Goal: Transaction & Acquisition: Purchase product/service

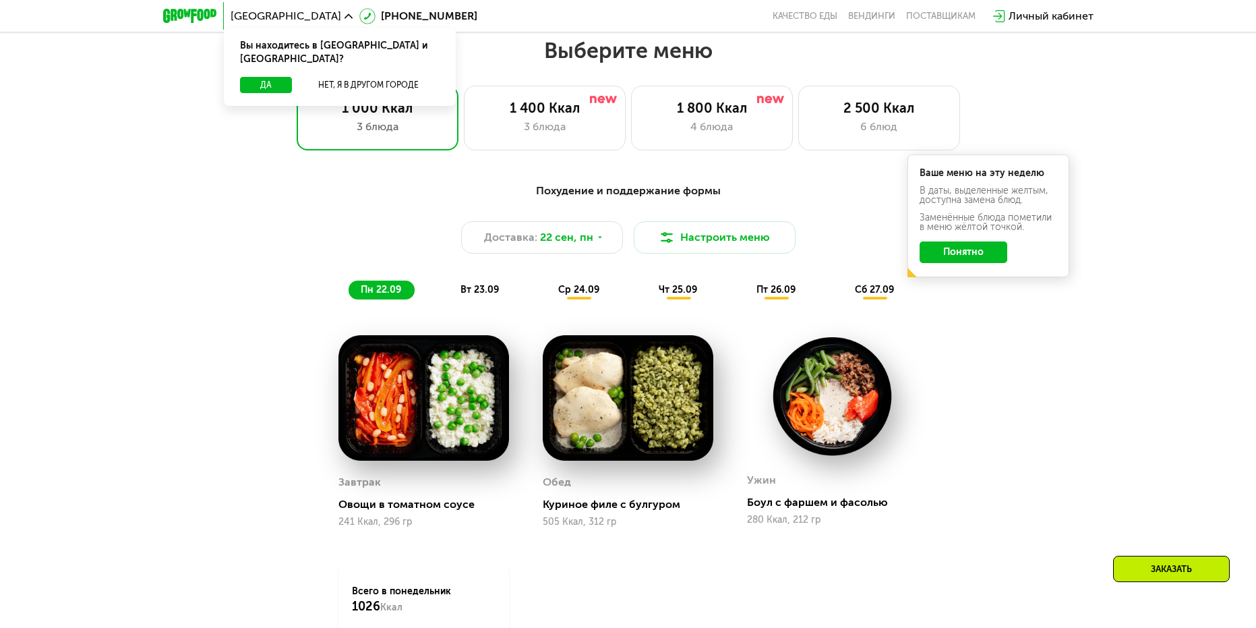
scroll to position [1079, 0]
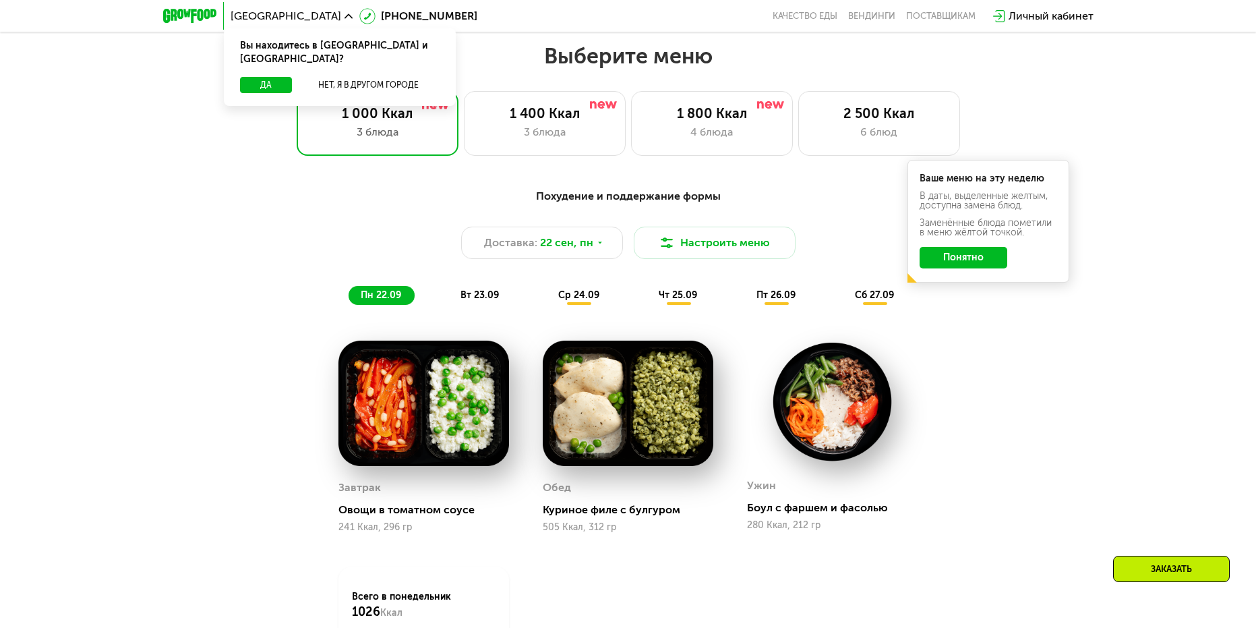
click at [477, 298] on span "вт 23.09" at bounding box center [480, 294] width 38 height 11
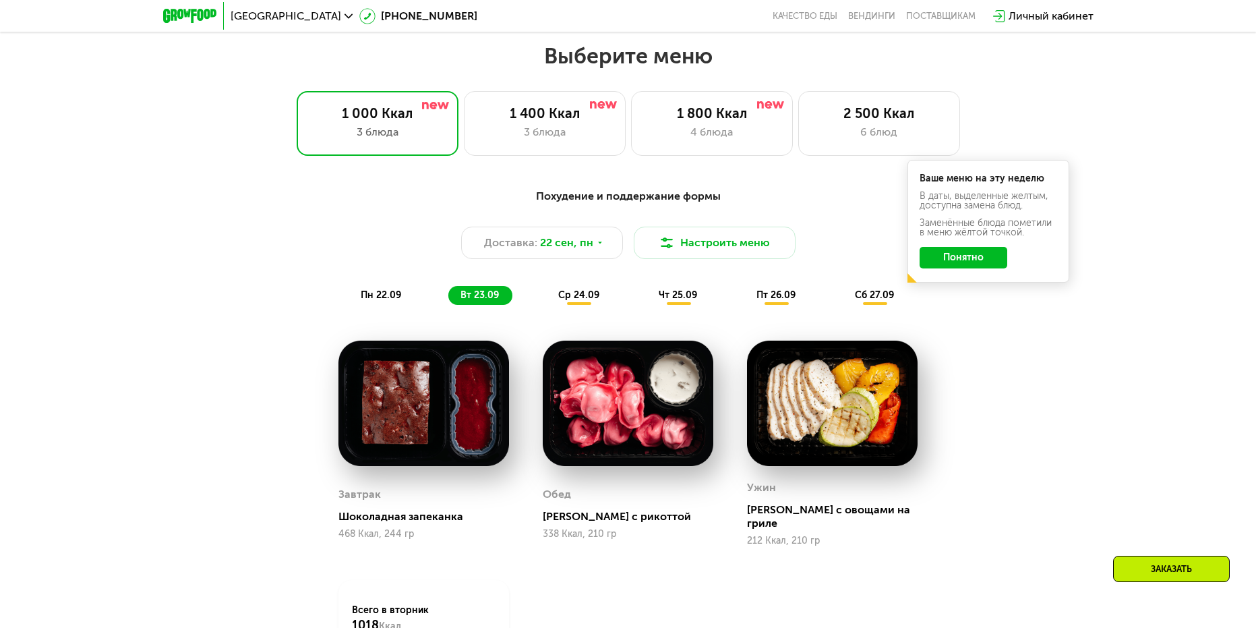
click at [577, 301] on span "ср 24.09" at bounding box center [578, 294] width 41 height 11
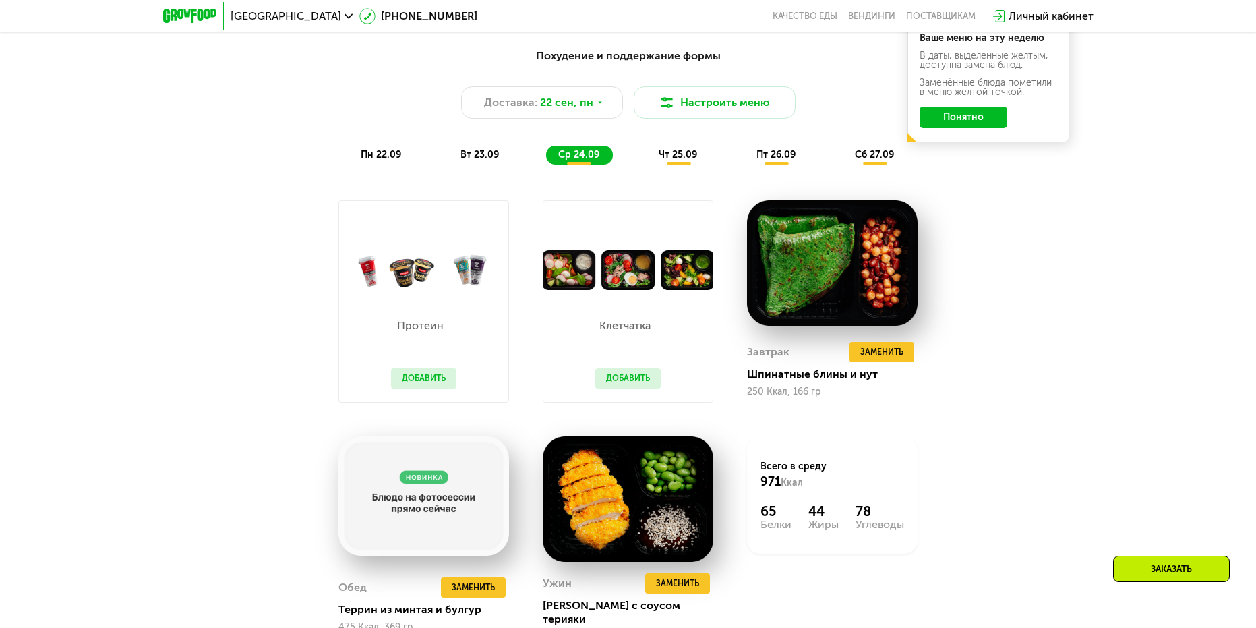
scroll to position [1214, 0]
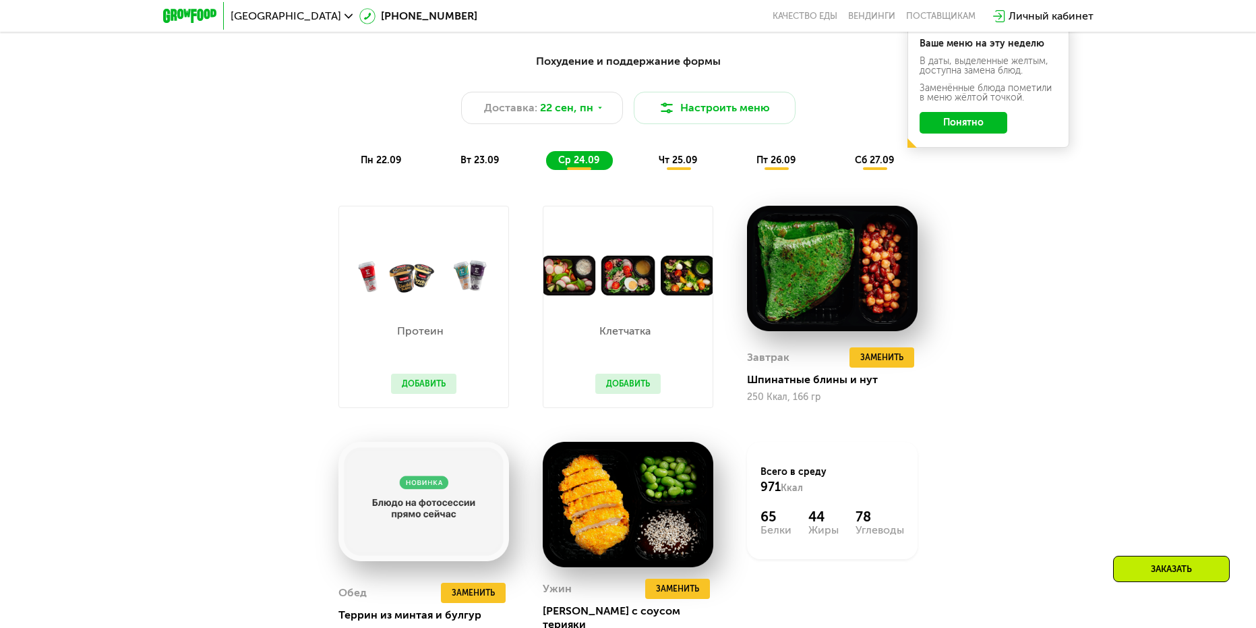
click at [683, 165] on span "чт 25.09" at bounding box center [678, 159] width 38 height 11
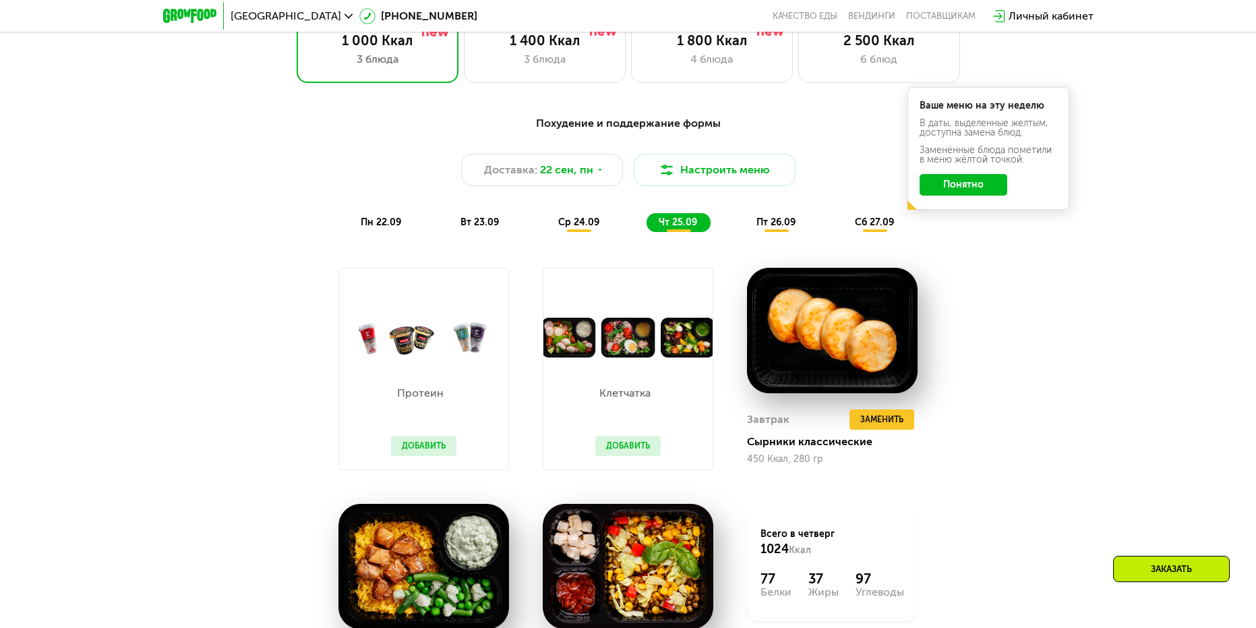
scroll to position [1146, 0]
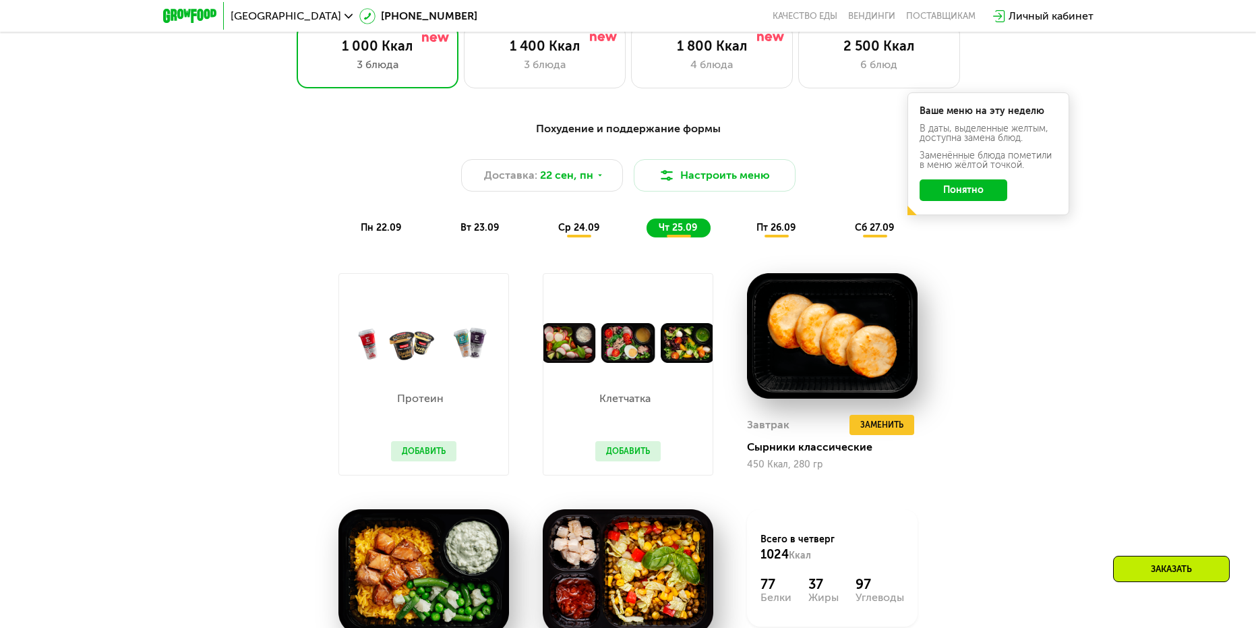
click at [583, 231] on span "ср 24.09" at bounding box center [578, 227] width 41 height 11
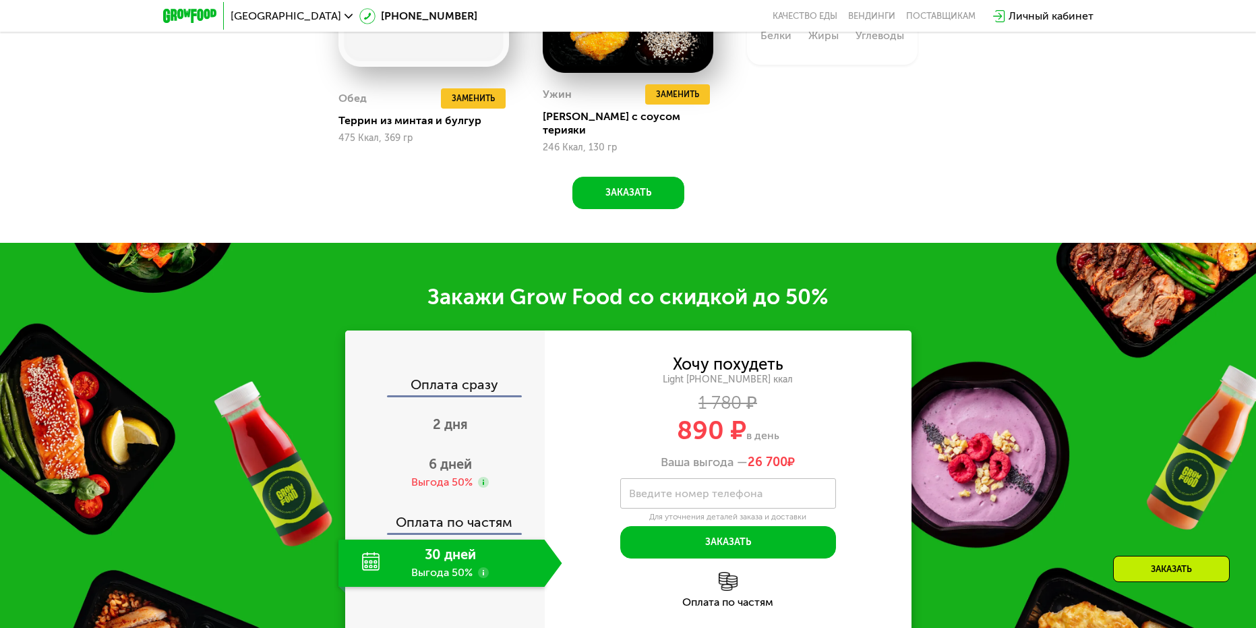
scroll to position [1753, 0]
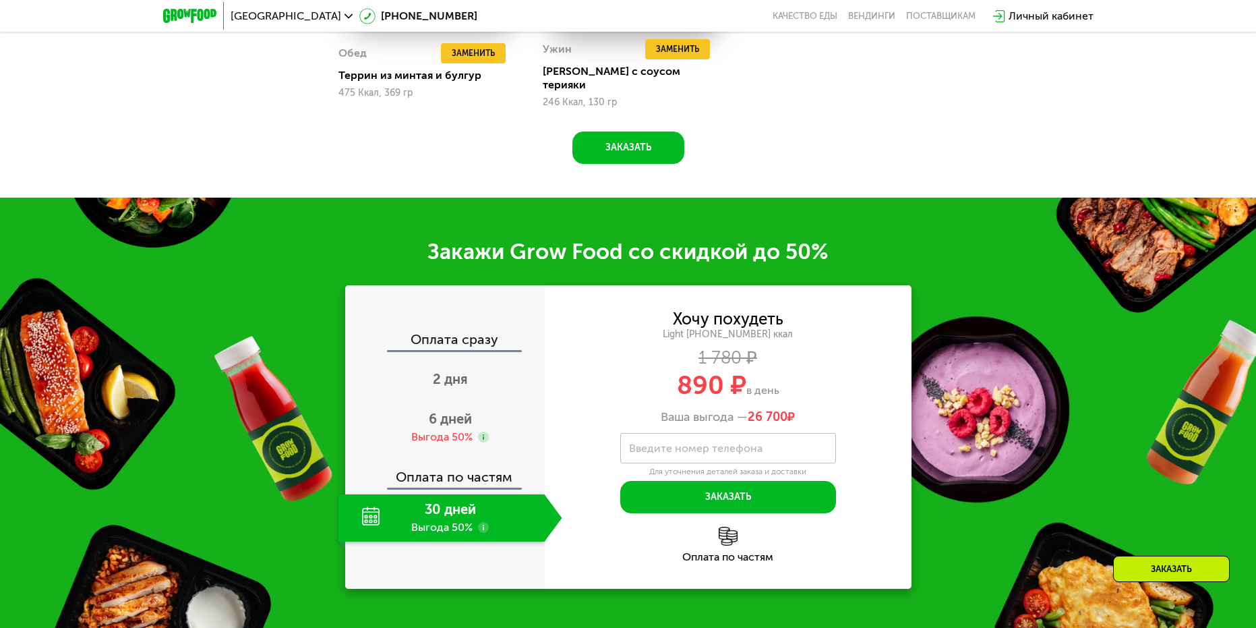
click at [486, 522] on use at bounding box center [483, 527] width 11 height 11
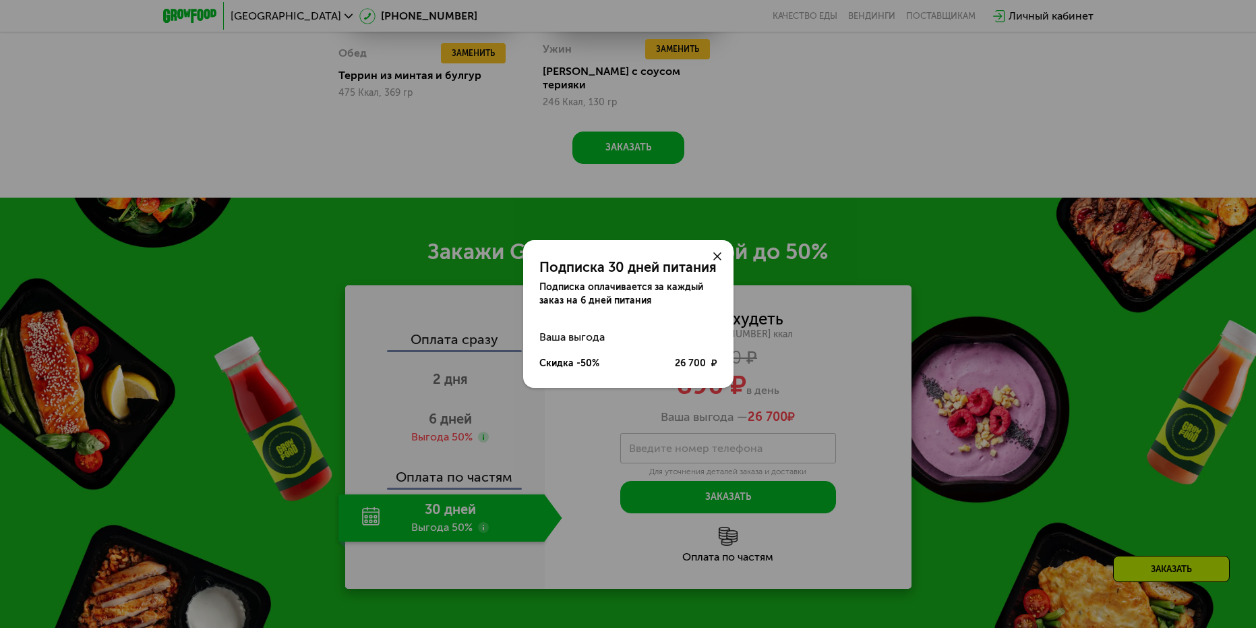
click at [716, 254] on icon at bounding box center [717, 256] width 8 height 8
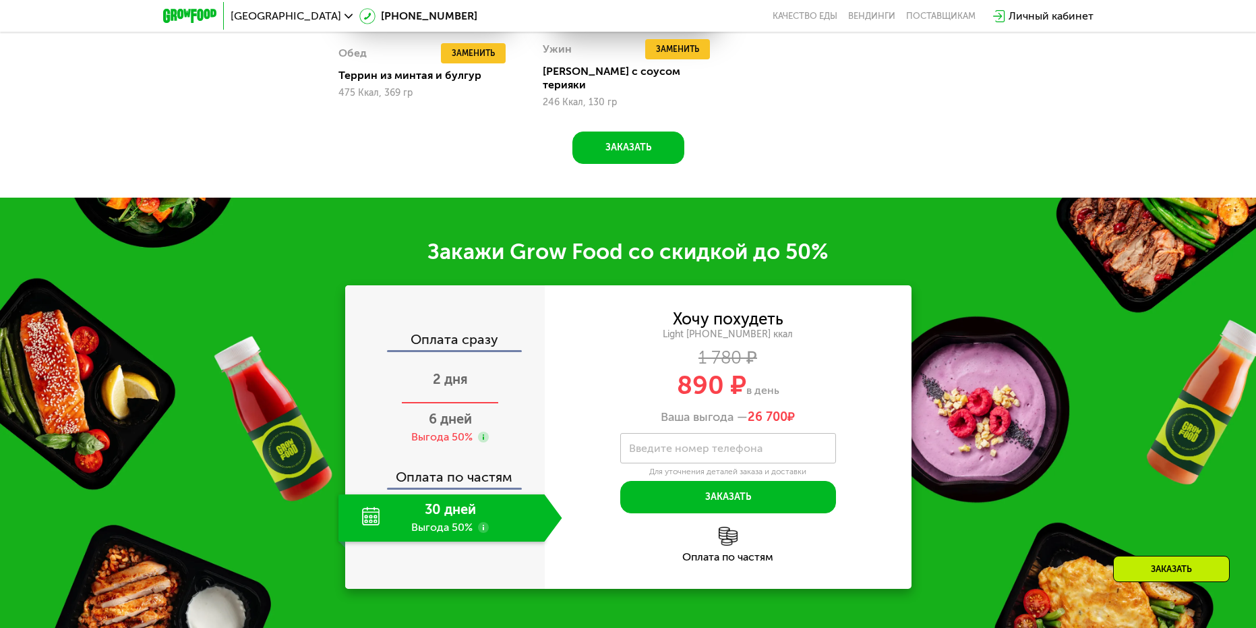
click at [442, 371] on span "2 дня" at bounding box center [450, 379] width 35 height 16
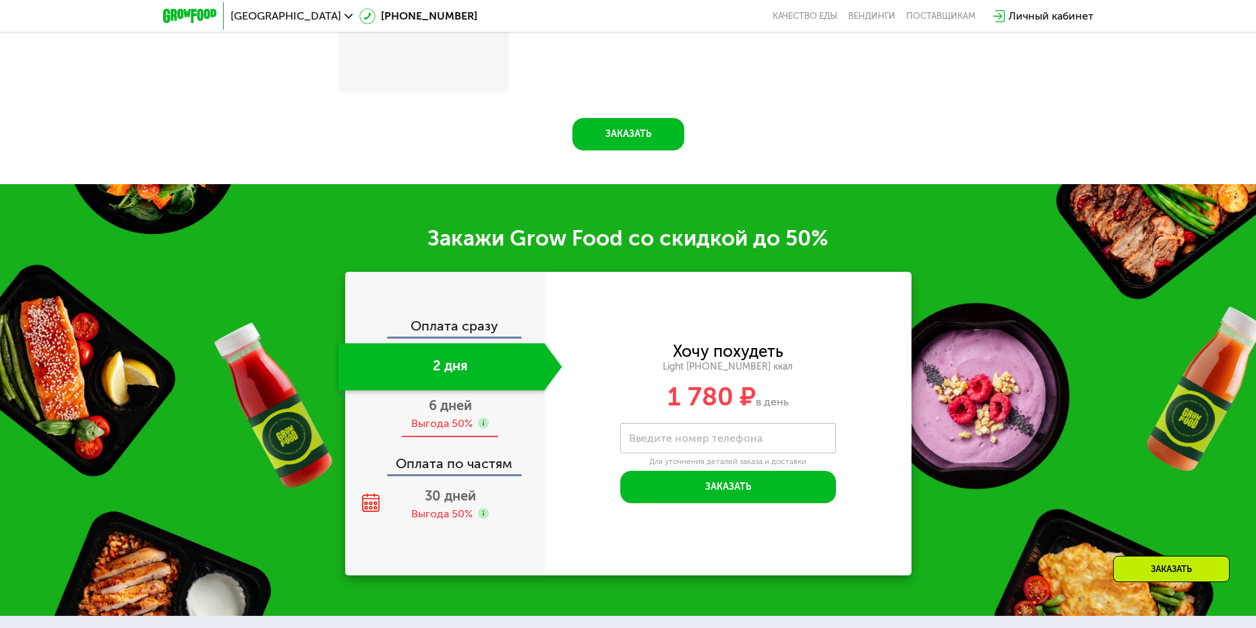
scroll to position [1668, 0]
click at [469, 425] on div "Выгода 50%" at bounding box center [441, 423] width 61 height 15
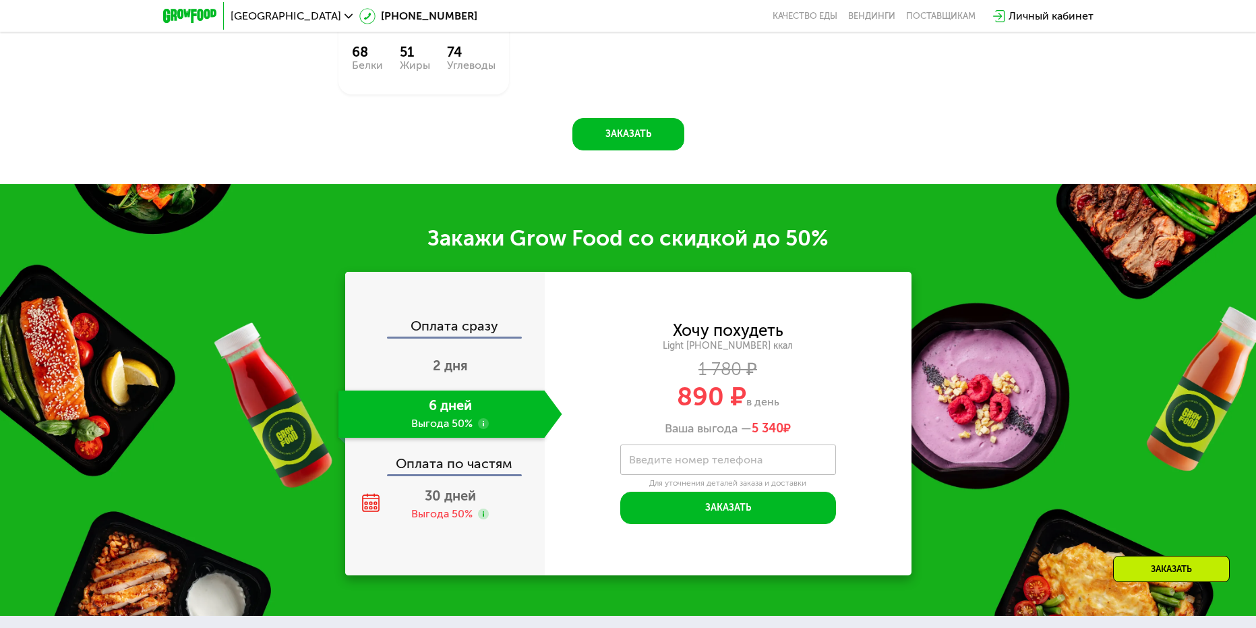
click at [441, 333] on div "Оплата сразу" at bounding box center [446, 328] width 198 height 18
click at [444, 466] on div "Оплата по частям" at bounding box center [446, 458] width 198 height 31
click at [399, 515] on div "30 дней Выгода 50%" at bounding box center [450, 504] width 224 height 47
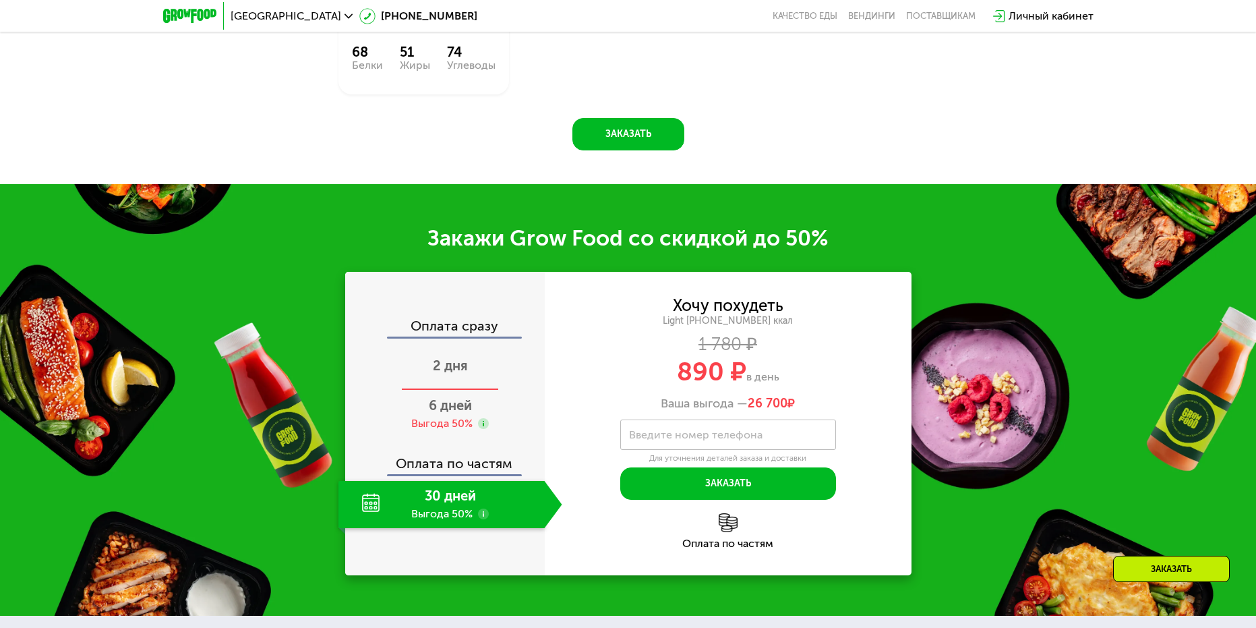
click at [460, 370] on span "2 дня" at bounding box center [450, 365] width 35 height 16
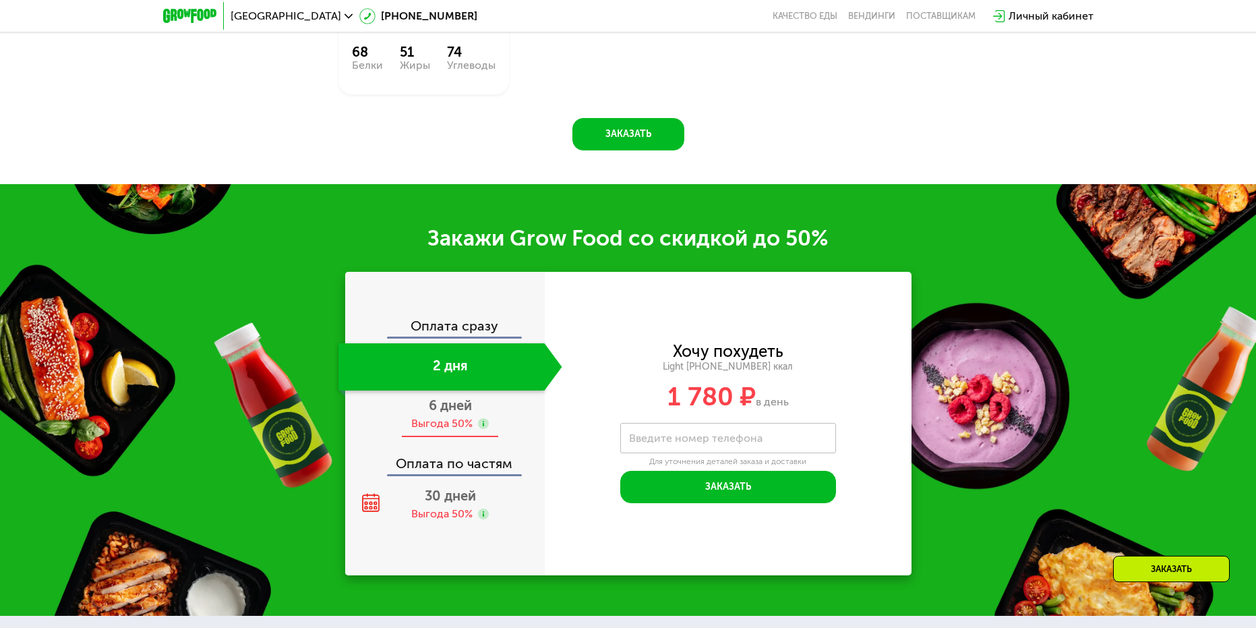
click at [459, 413] on span "6 дней" at bounding box center [450, 405] width 43 height 16
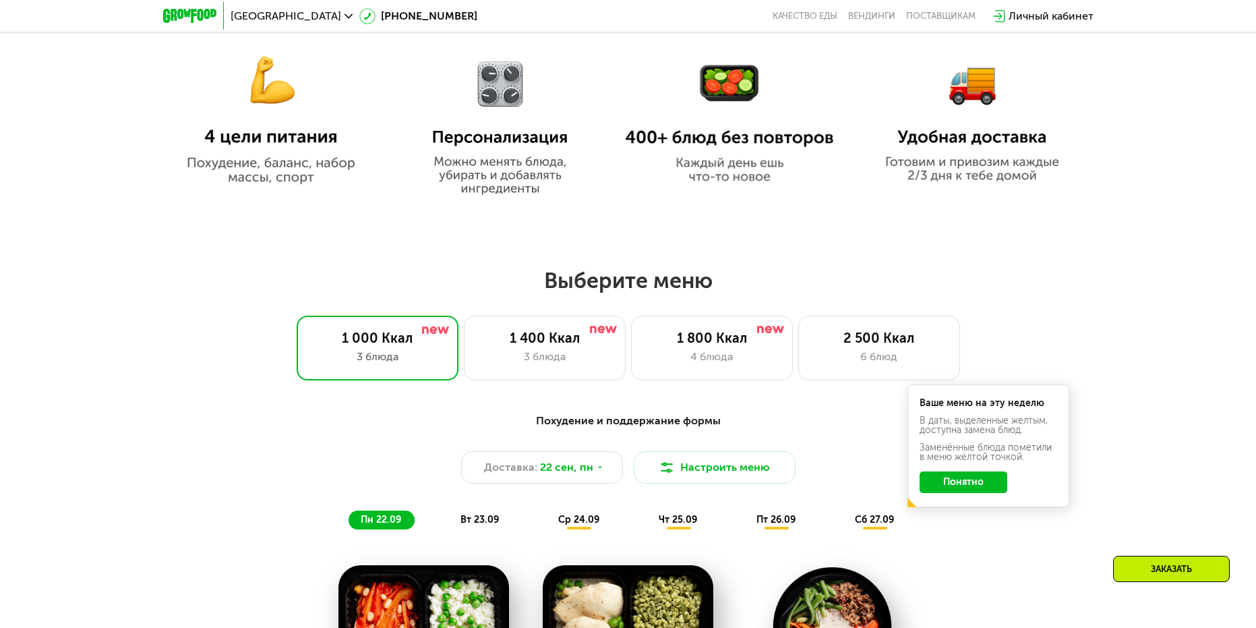
scroll to position [859, 0]
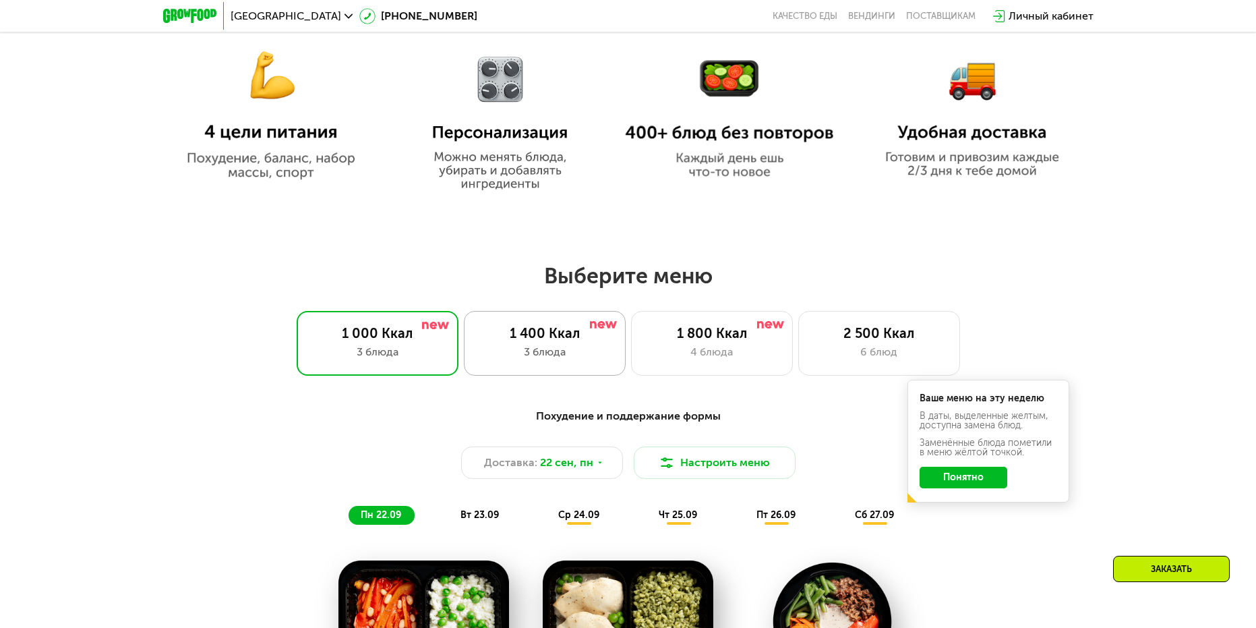
click at [531, 349] on div "3 блюда" at bounding box center [545, 352] width 134 height 16
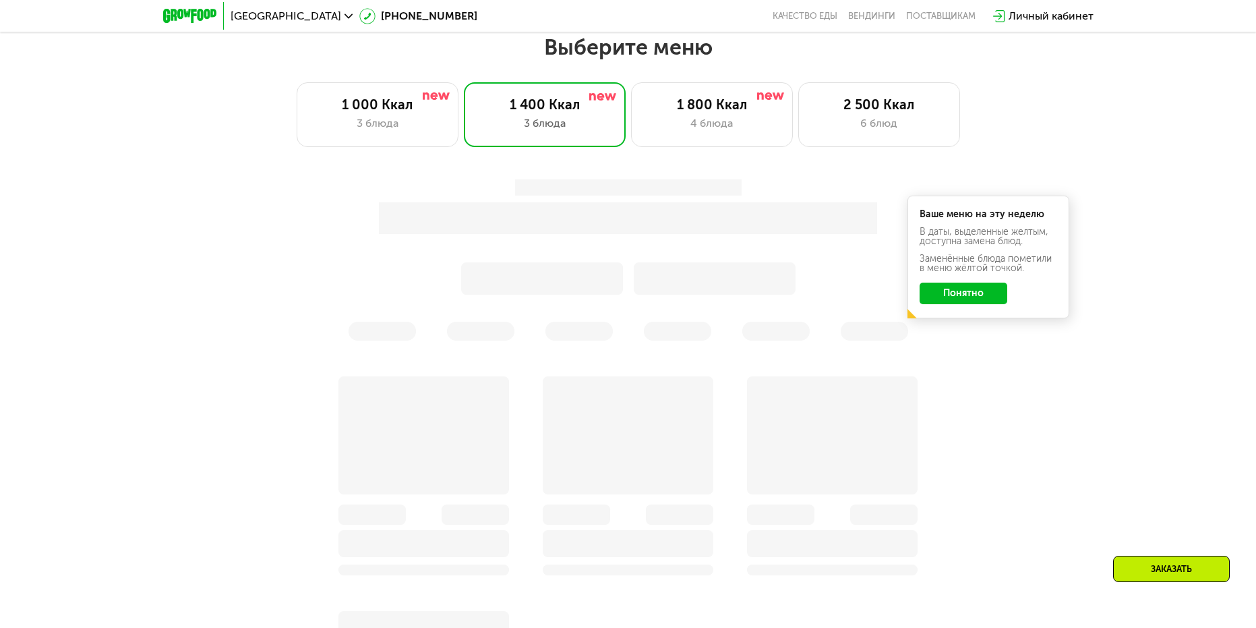
scroll to position [1129, 0]
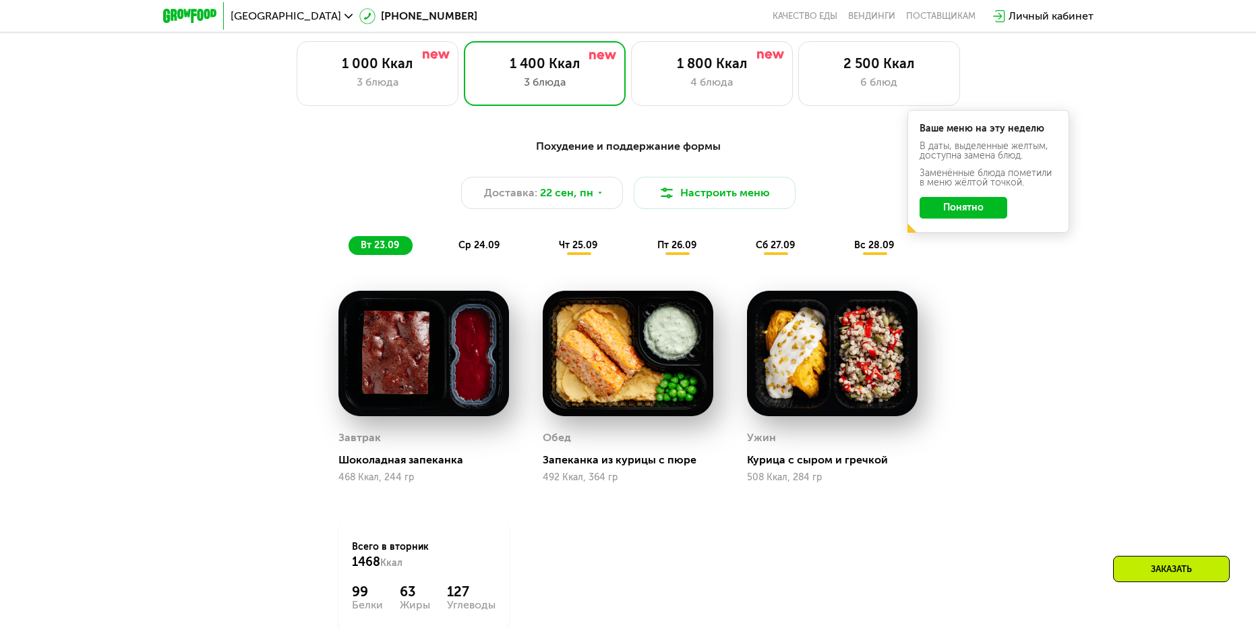
click at [473, 250] on span "ср 24.09" at bounding box center [479, 244] width 41 height 11
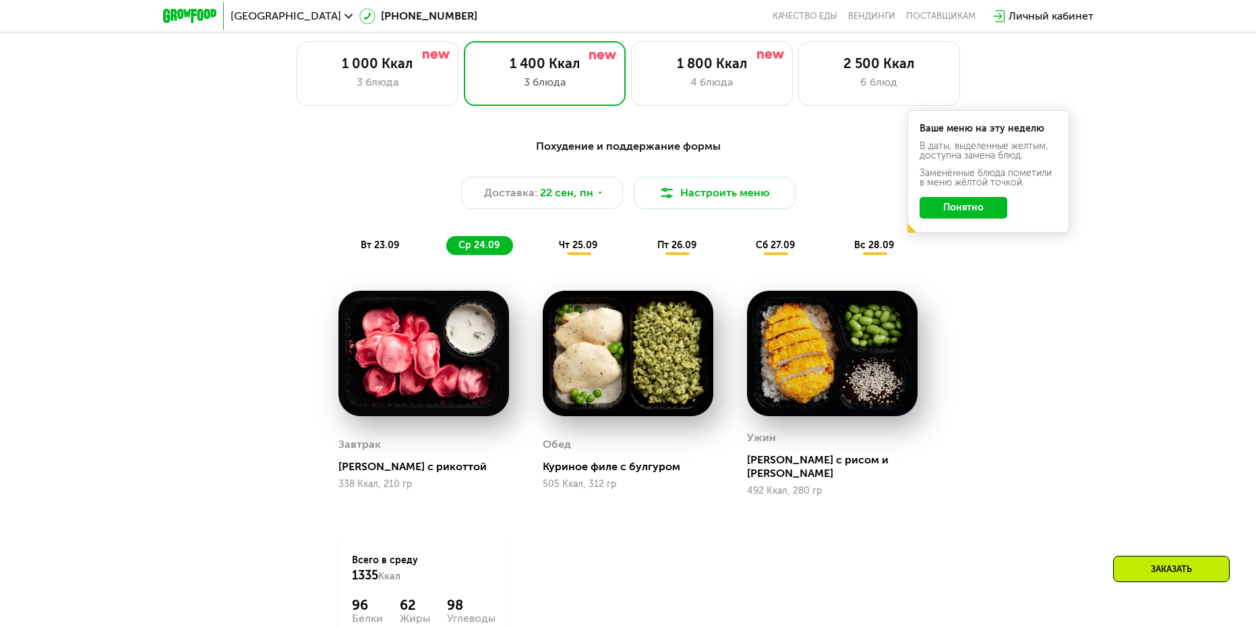
click at [568, 251] on span "чт 25.09" at bounding box center [578, 244] width 38 height 11
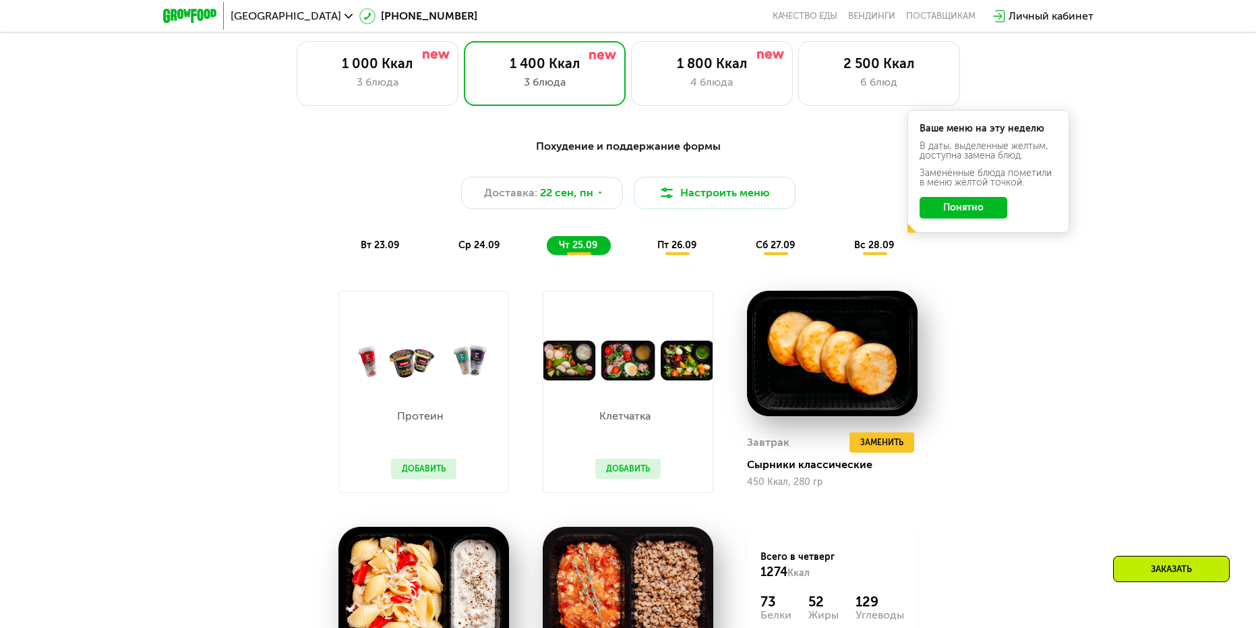
click at [498, 251] on span "ср 24.09" at bounding box center [479, 244] width 41 height 11
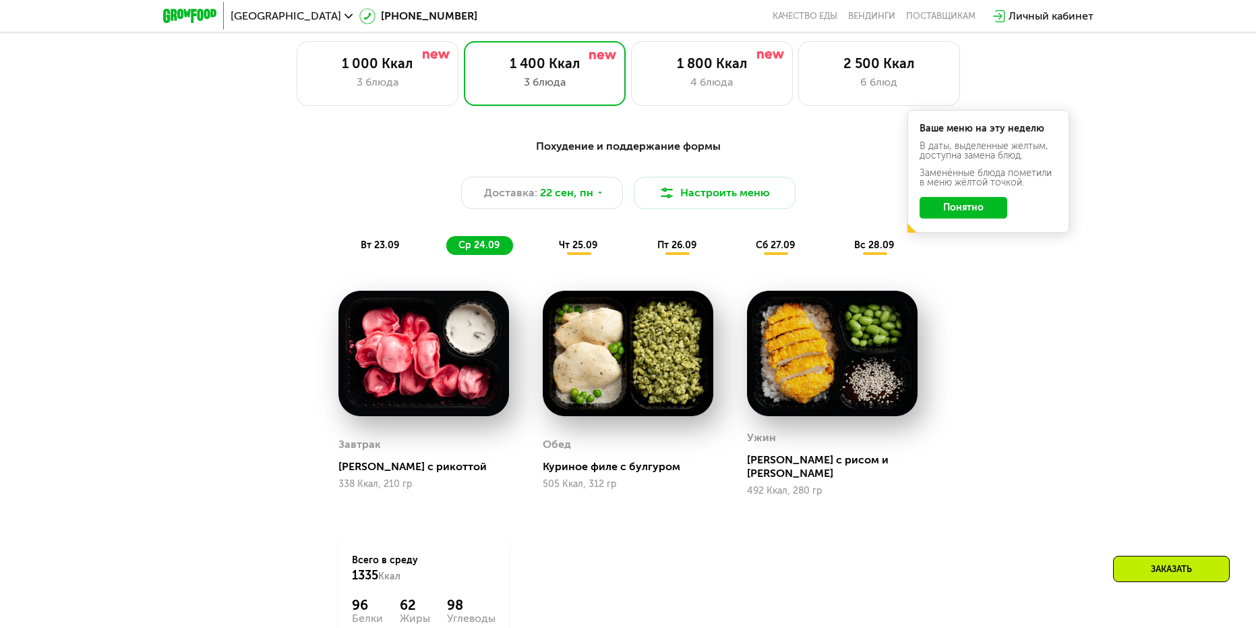
click at [593, 251] on span "чт 25.09" at bounding box center [578, 244] width 38 height 11
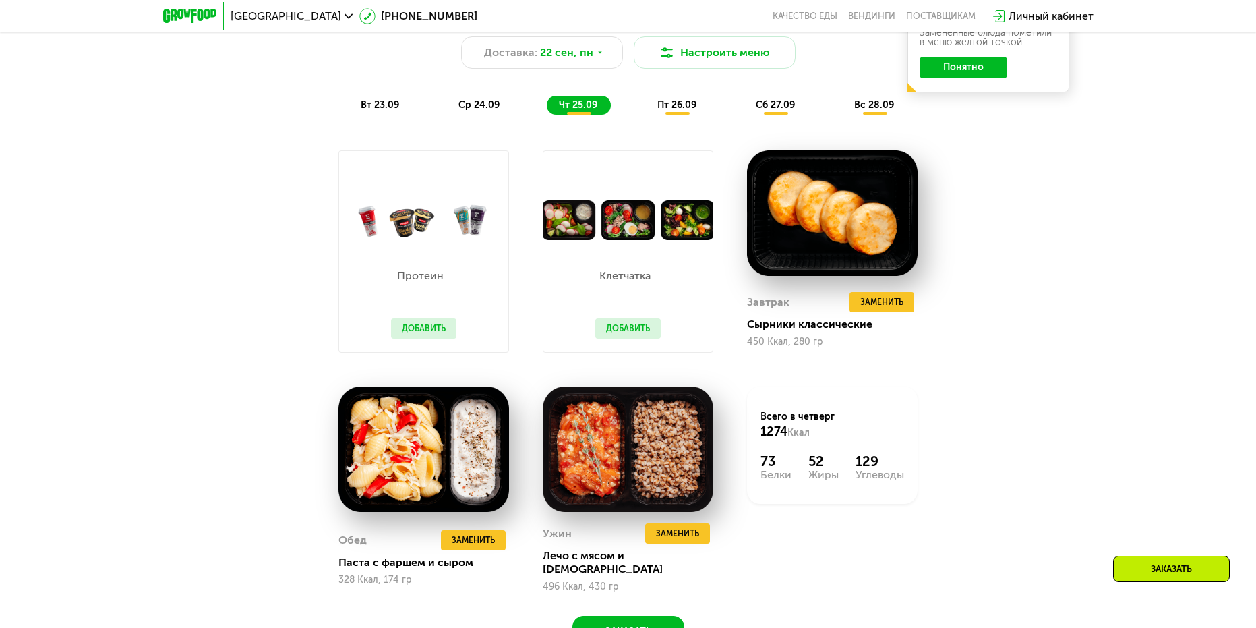
scroll to position [1264, 0]
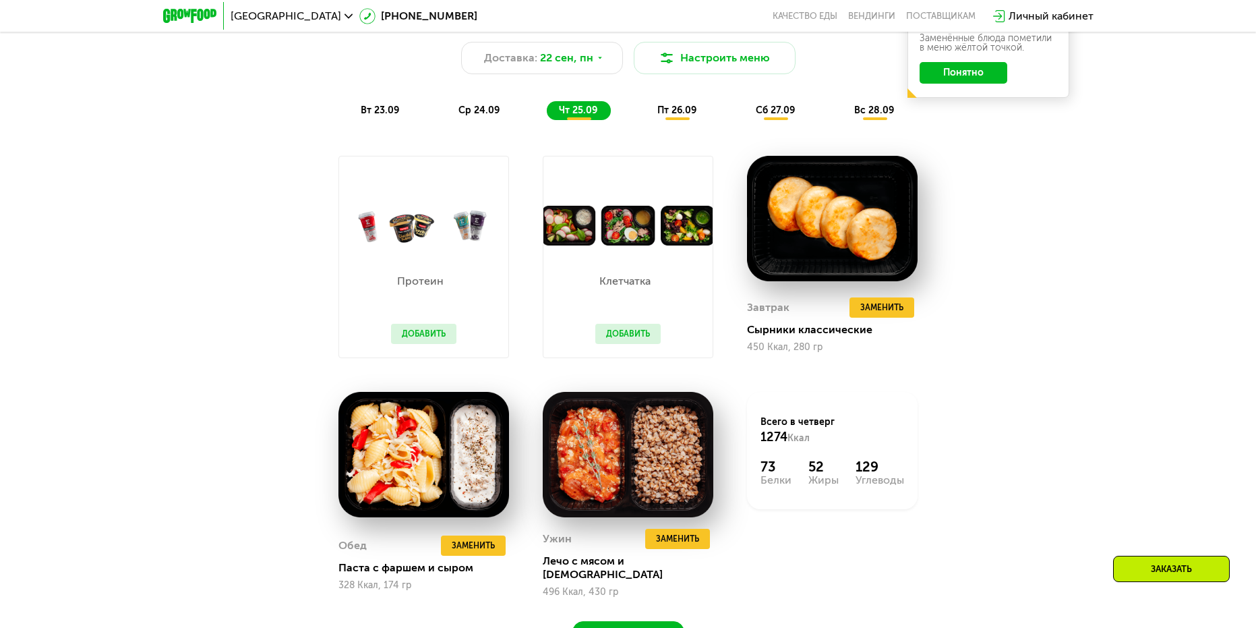
click at [676, 120] on div "пт 26.09" at bounding box center [677, 110] width 65 height 19
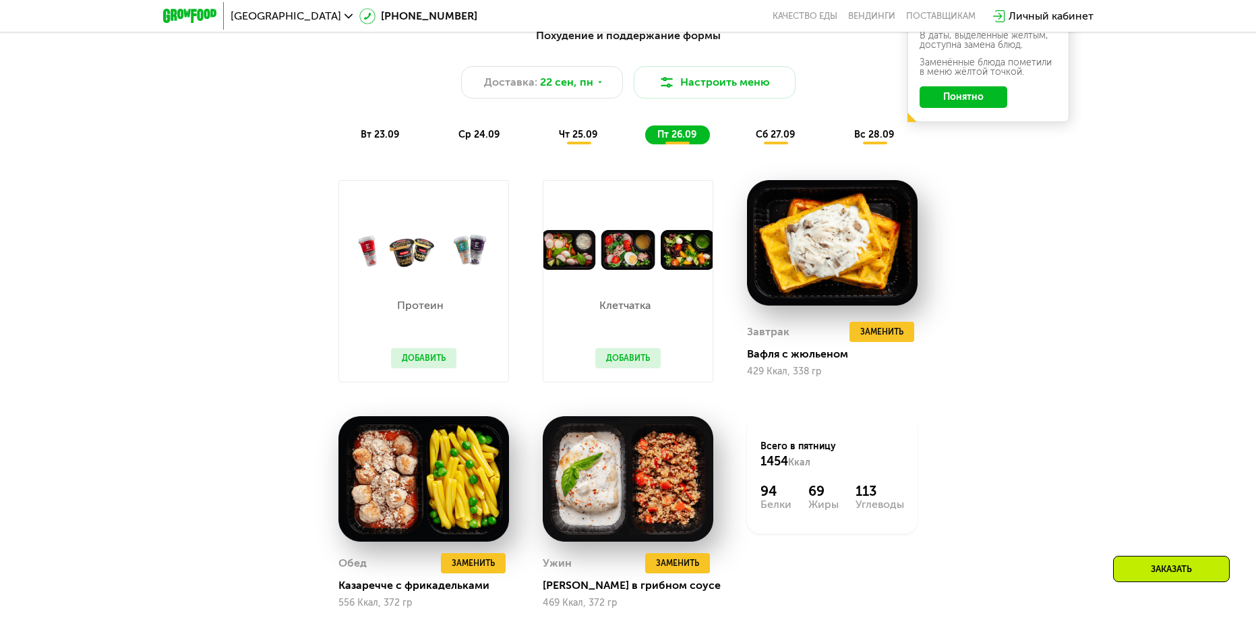
scroll to position [1196, 0]
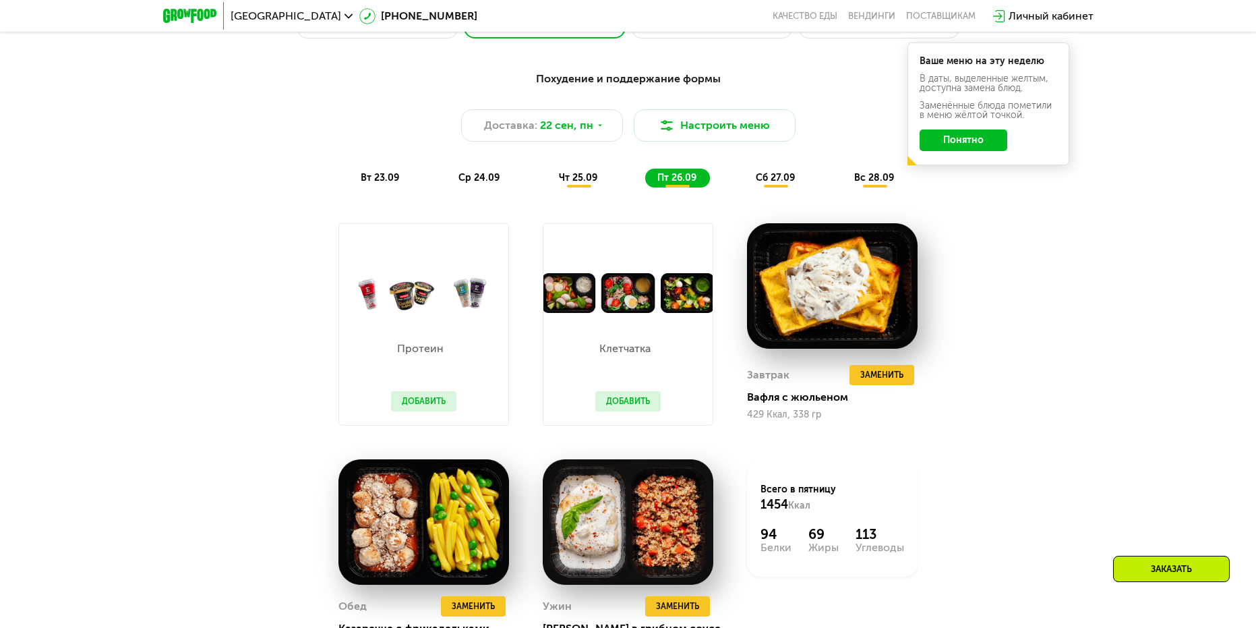
click at [770, 179] on span "сб 27.09" at bounding box center [775, 177] width 39 height 11
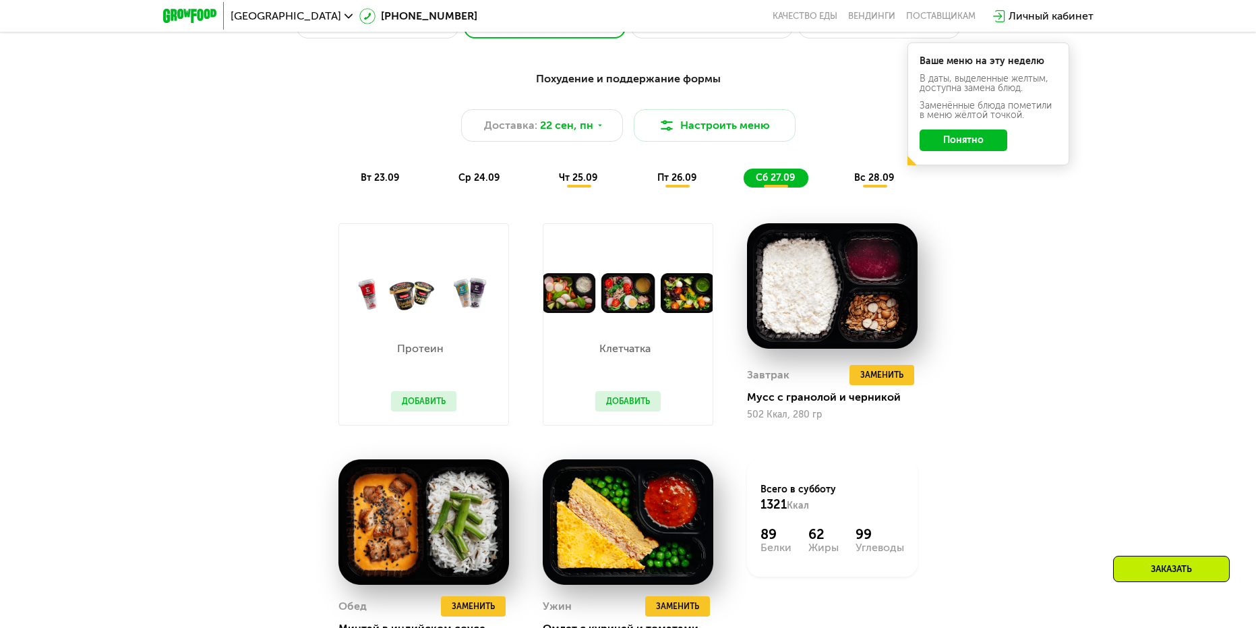
click at [871, 183] on span "вс 28.09" at bounding box center [874, 177] width 40 height 11
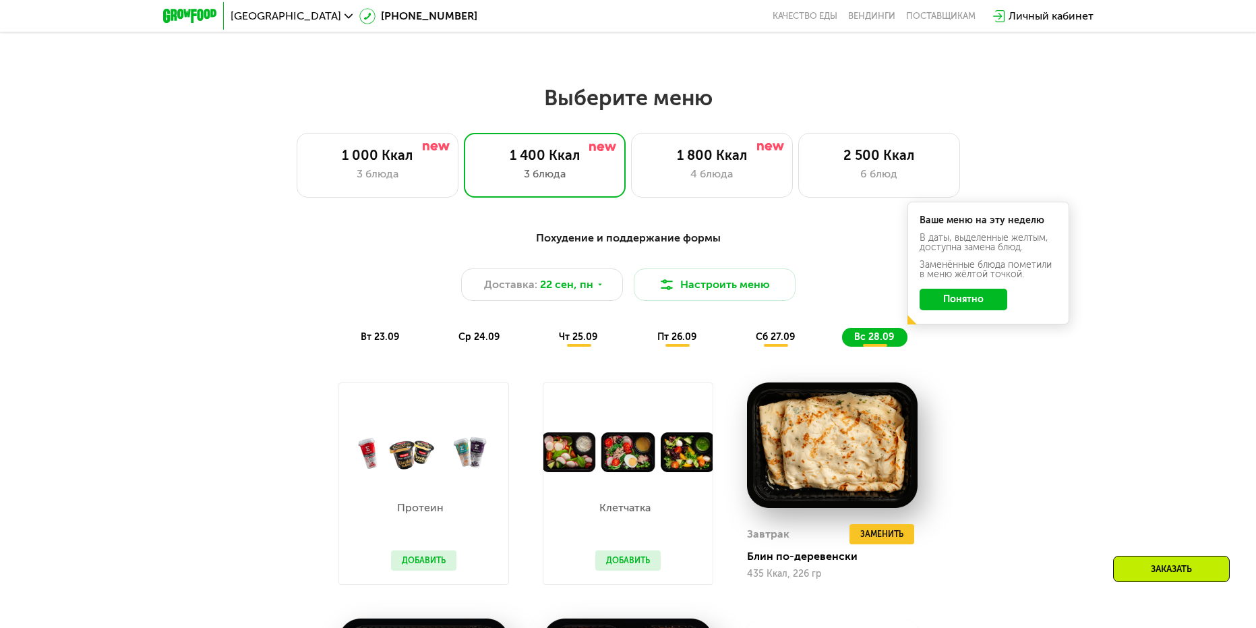
scroll to position [994, 0]
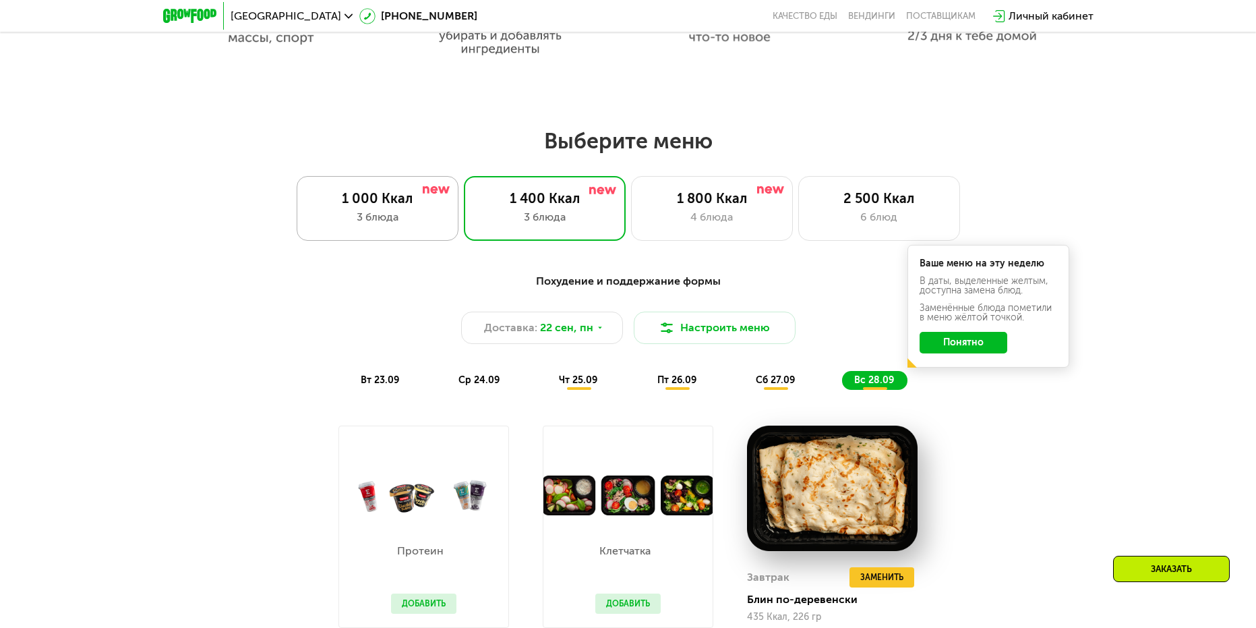
click at [360, 190] on div "1 000 Ккал 3 блюда" at bounding box center [378, 208] width 162 height 65
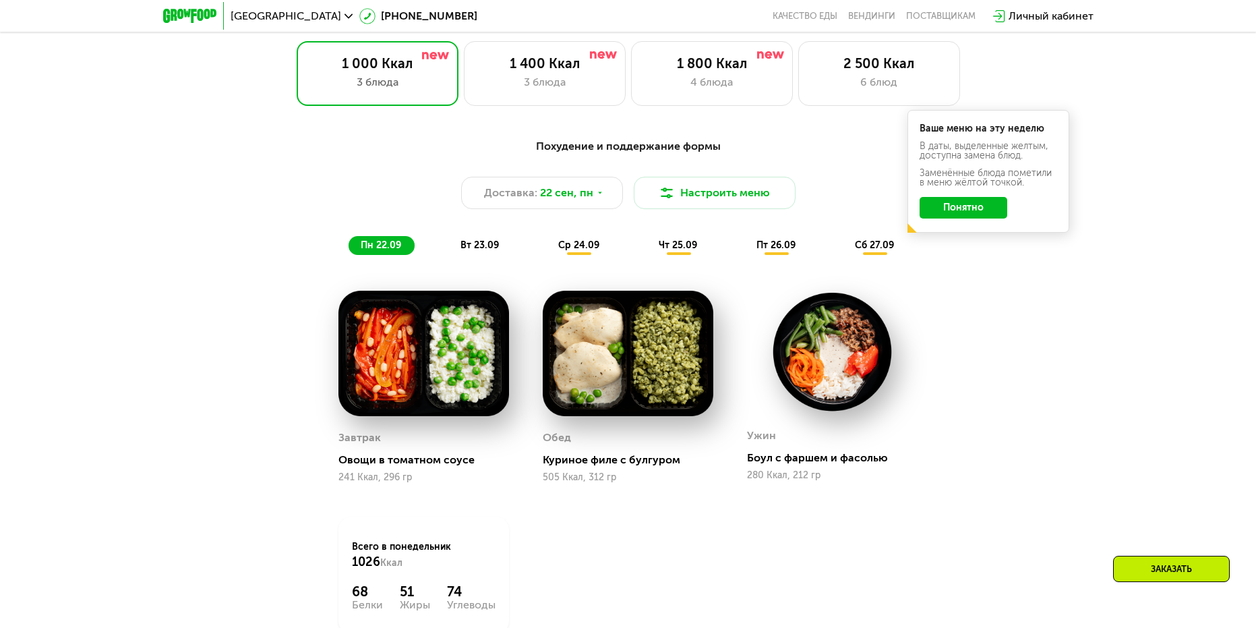
click at [589, 249] on span "ср 24.09" at bounding box center [578, 244] width 41 height 11
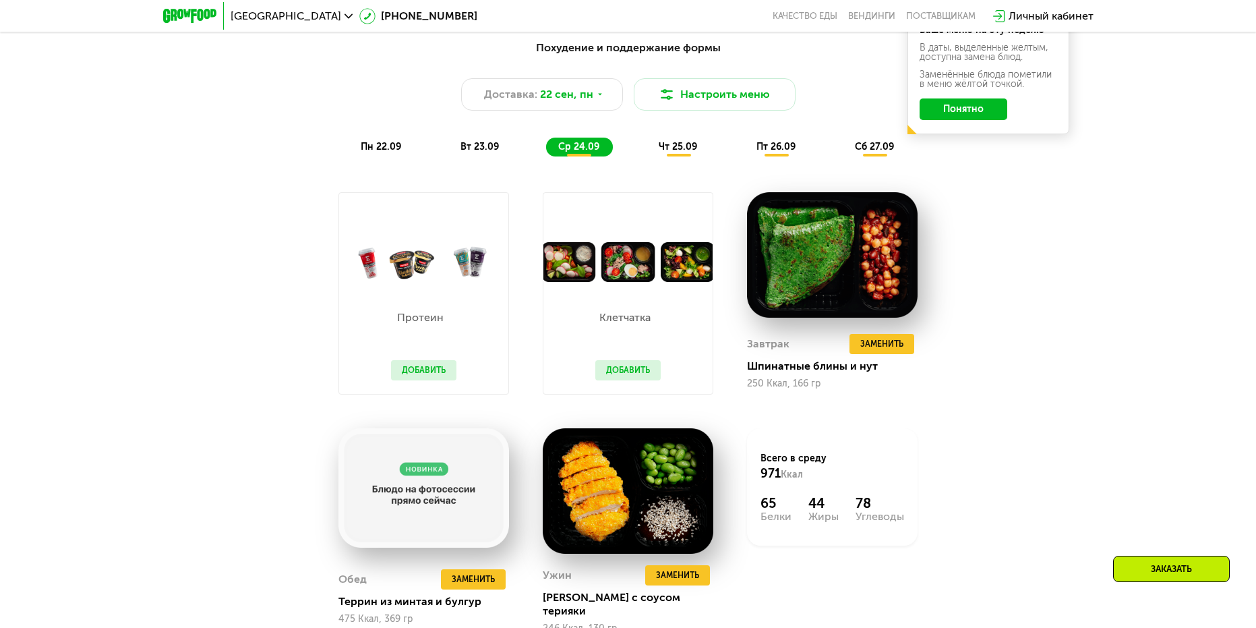
scroll to position [1196, 0]
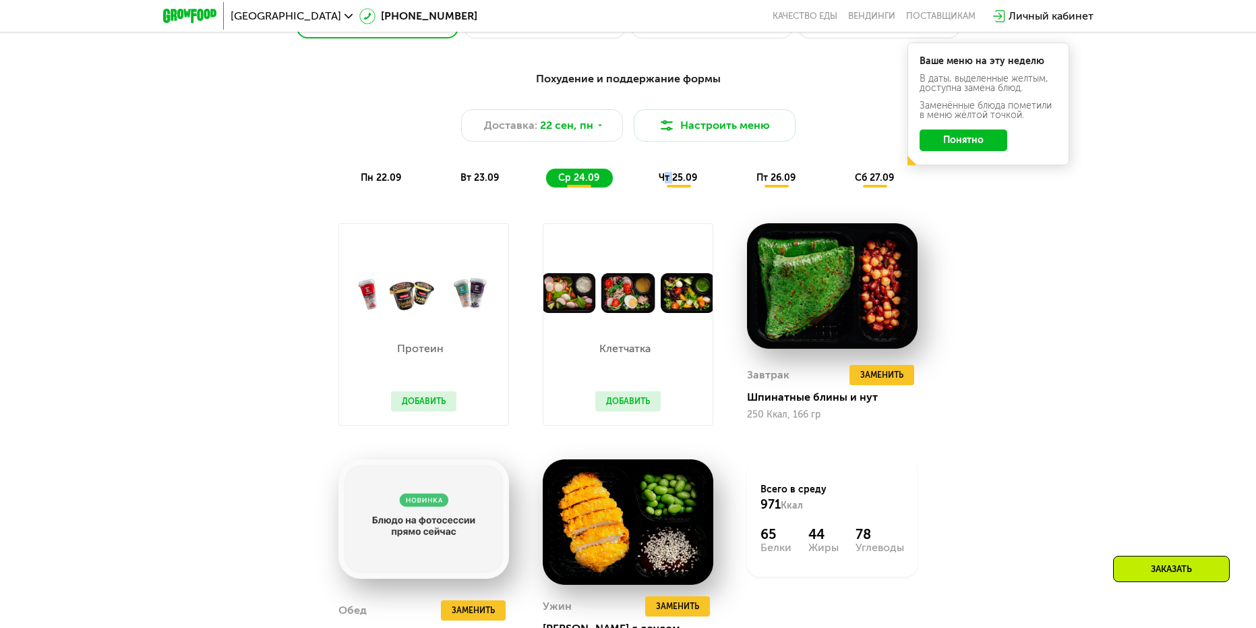
drag, startPoint x: 670, startPoint y: 177, endPoint x: 676, endPoint y: 183, distance: 9.1
click at [672, 179] on div "Похудение и поддержание формы Доставка: [DATE] Настроить меню пн 22.09 вт 23.09…" at bounding box center [628, 129] width 798 height 117
click at [676, 183] on span "чт 25.09" at bounding box center [678, 177] width 38 height 11
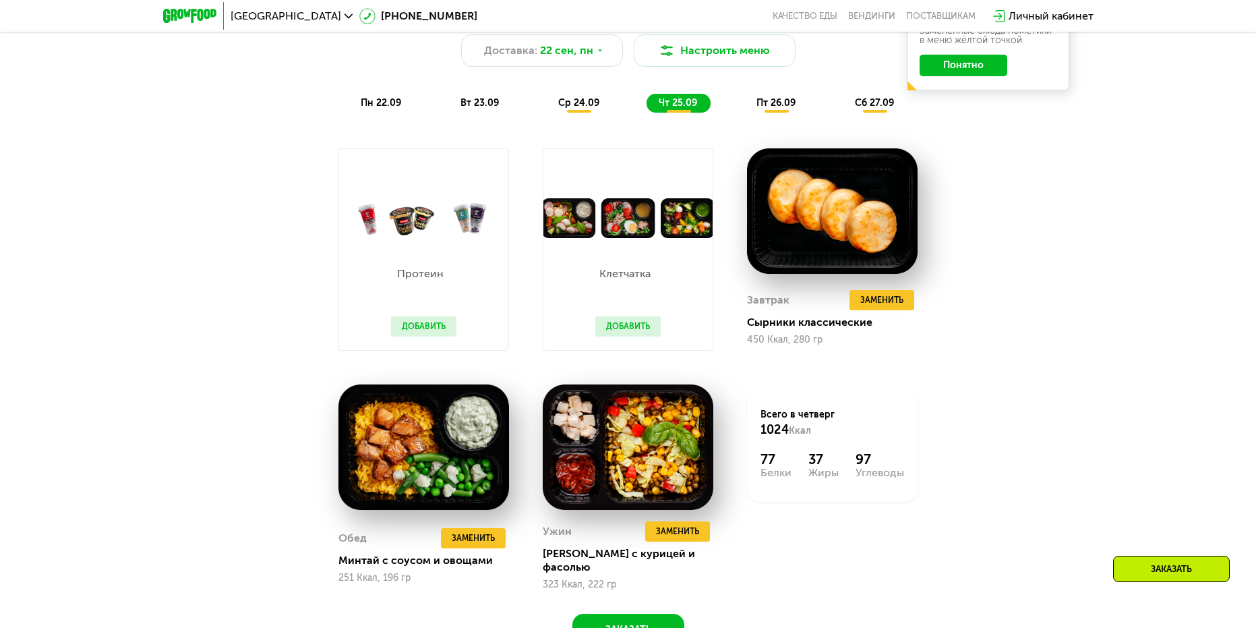
scroll to position [1264, 0]
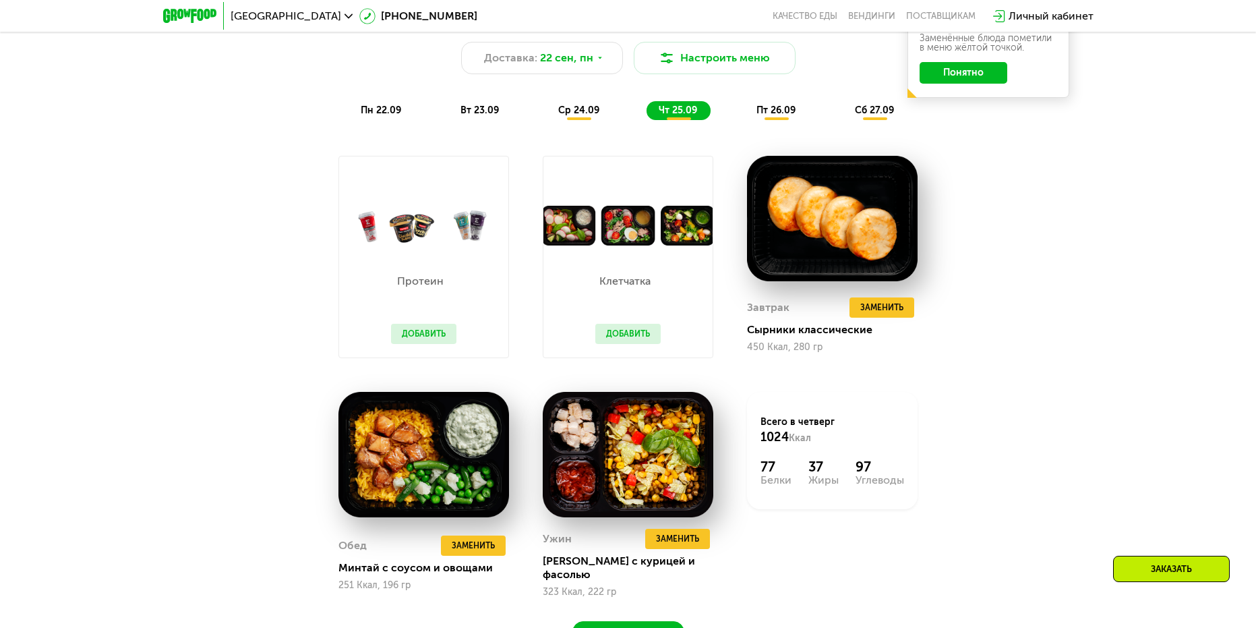
click at [788, 107] on div "пт 26.09" at bounding box center [776, 110] width 65 height 19
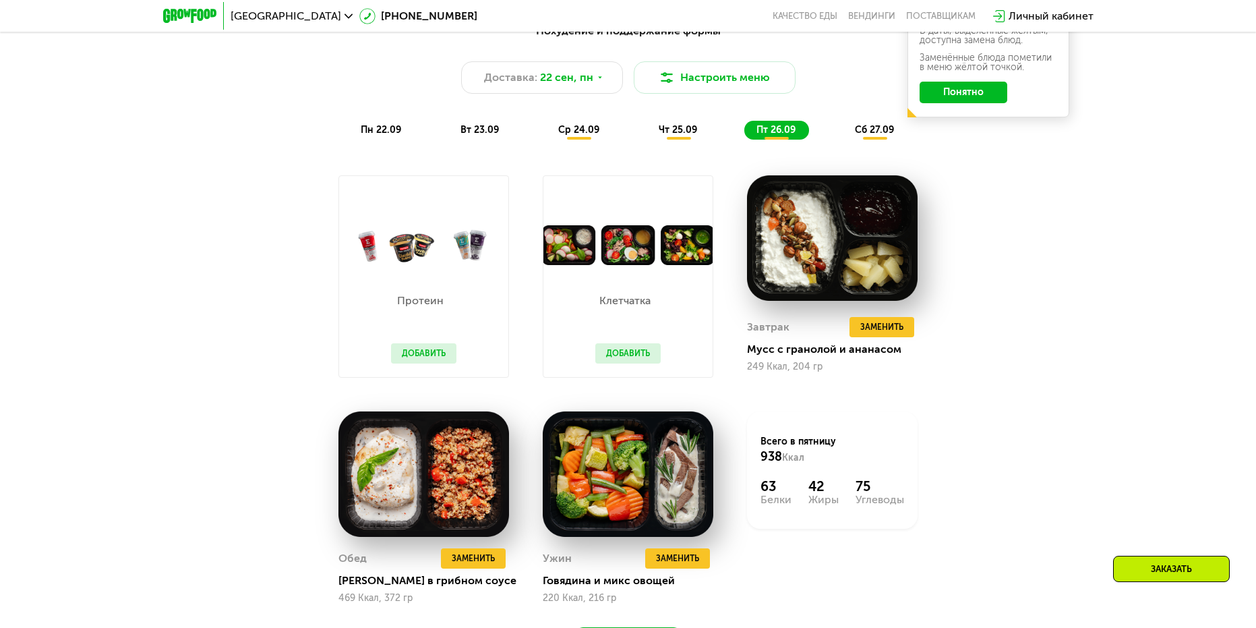
scroll to position [1129, 0]
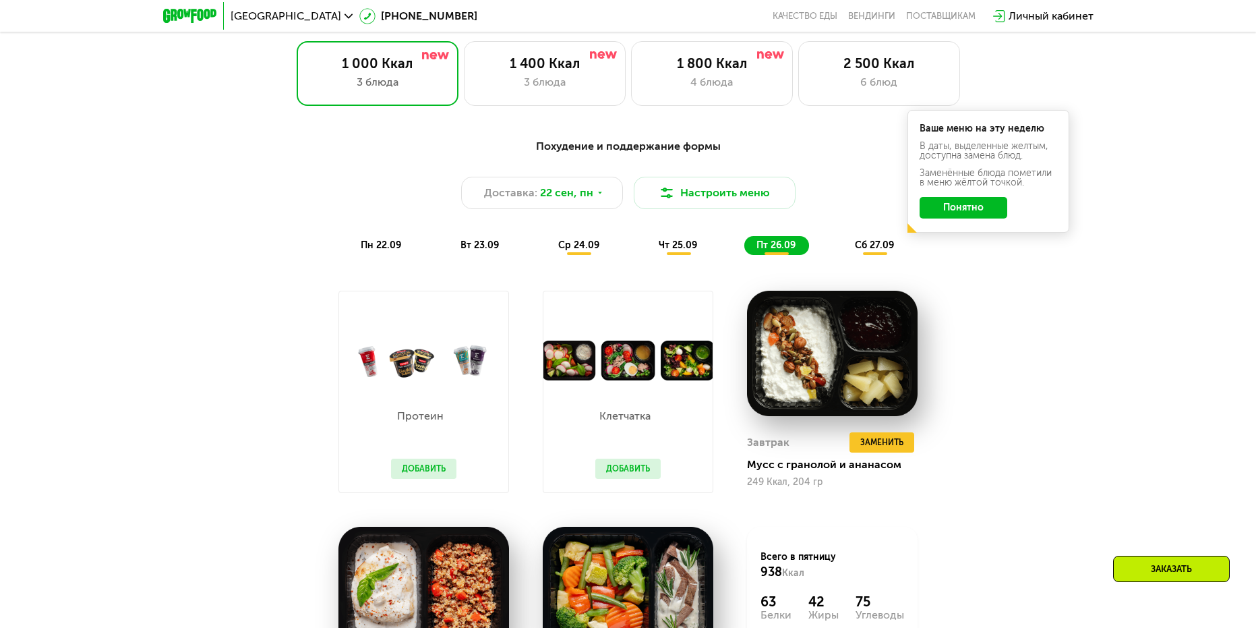
click at [872, 251] on span "сб 27.09" at bounding box center [874, 244] width 39 height 11
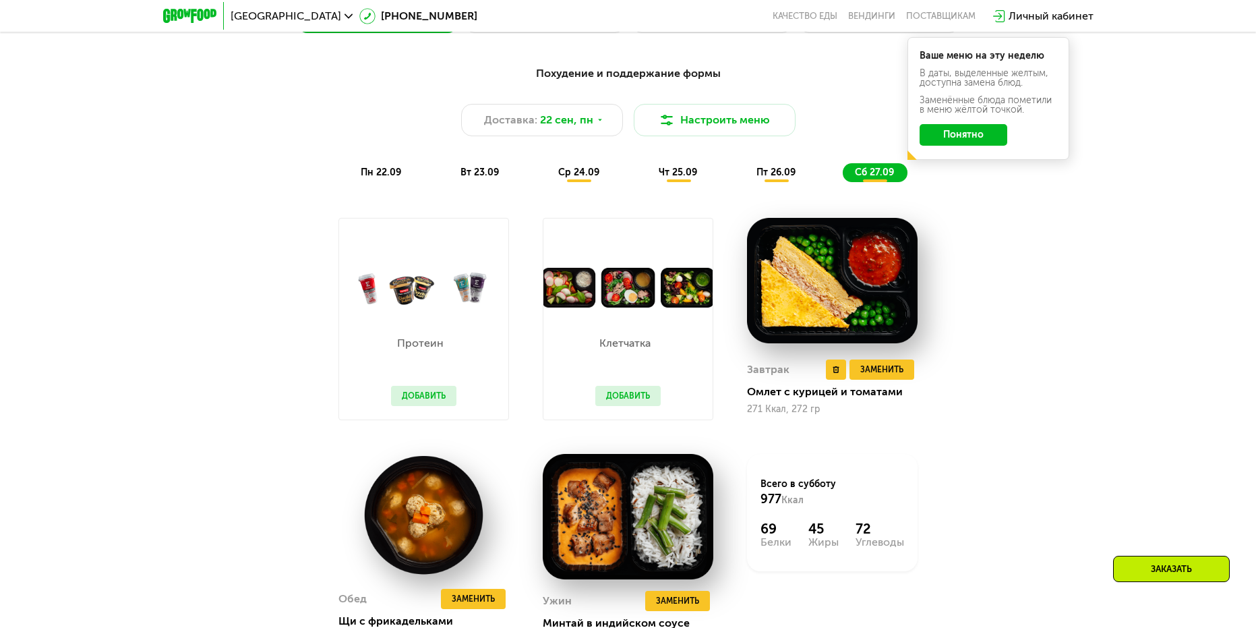
scroll to position [1196, 0]
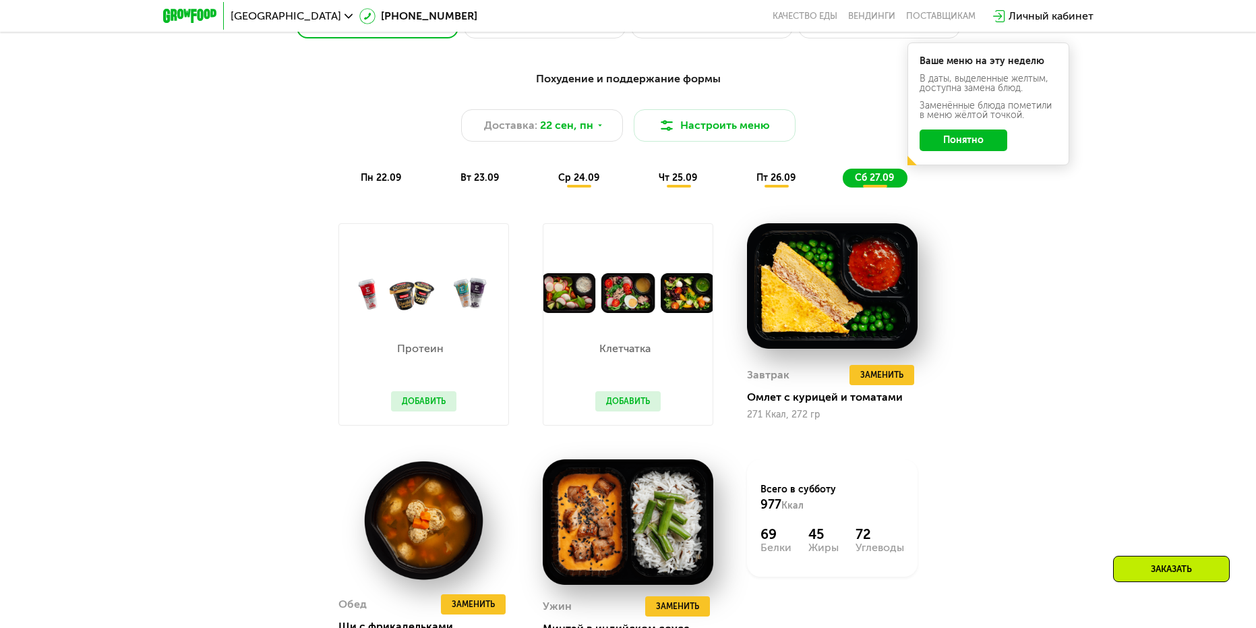
click at [925, 184] on div "Похудение и поддержание формы Доставка: [DATE] Настроить меню пн 22.09 вт 23.09…" at bounding box center [628, 129] width 798 height 117
click at [962, 146] on button "Понятно" at bounding box center [964, 140] width 88 height 22
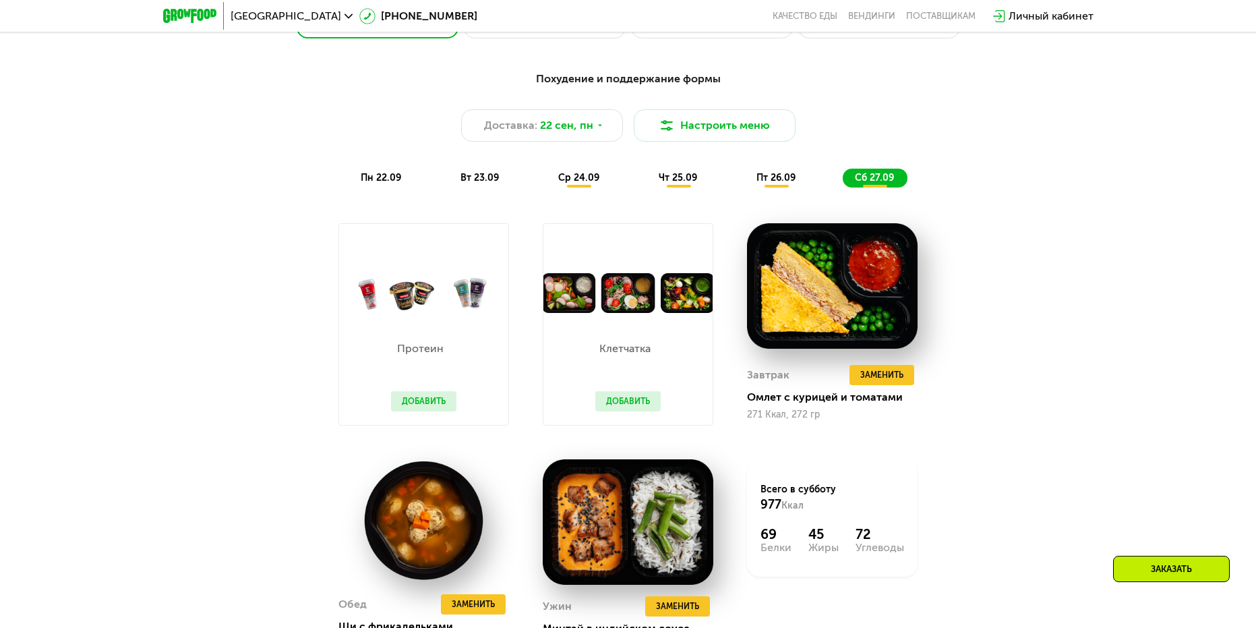
click at [930, 181] on div "Похудение и поддержание формы Доставка: [DATE] Настроить меню пн 22.09 вт 23.09…" at bounding box center [628, 129] width 798 height 117
click at [386, 173] on div "пн 22.09" at bounding box center [382, 178] width 66 height 19
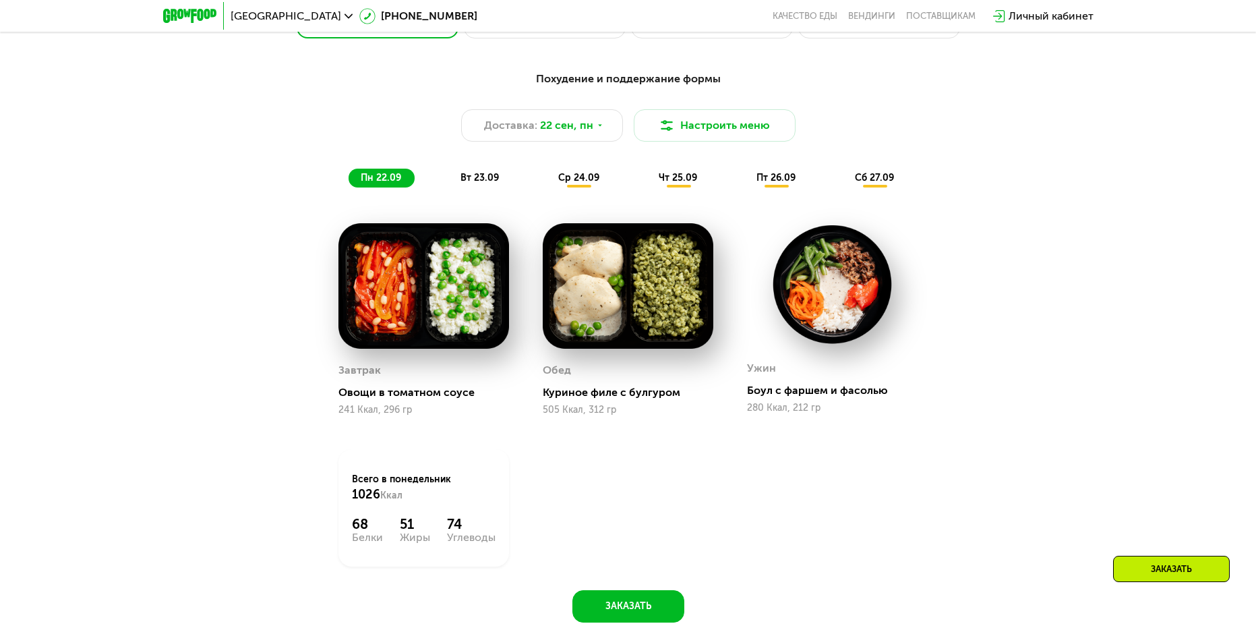
click at [878, 180] on span "сб 27.09" at bounding box center [874, 177] width 39 height 11
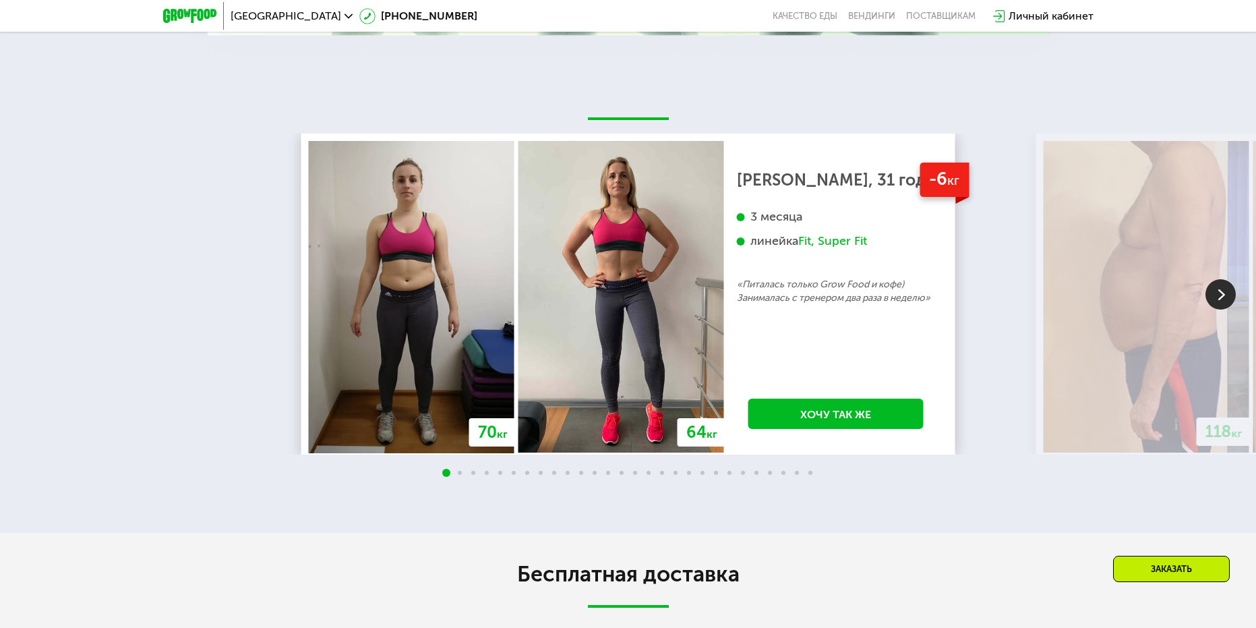
scroll to position [3017, 0]
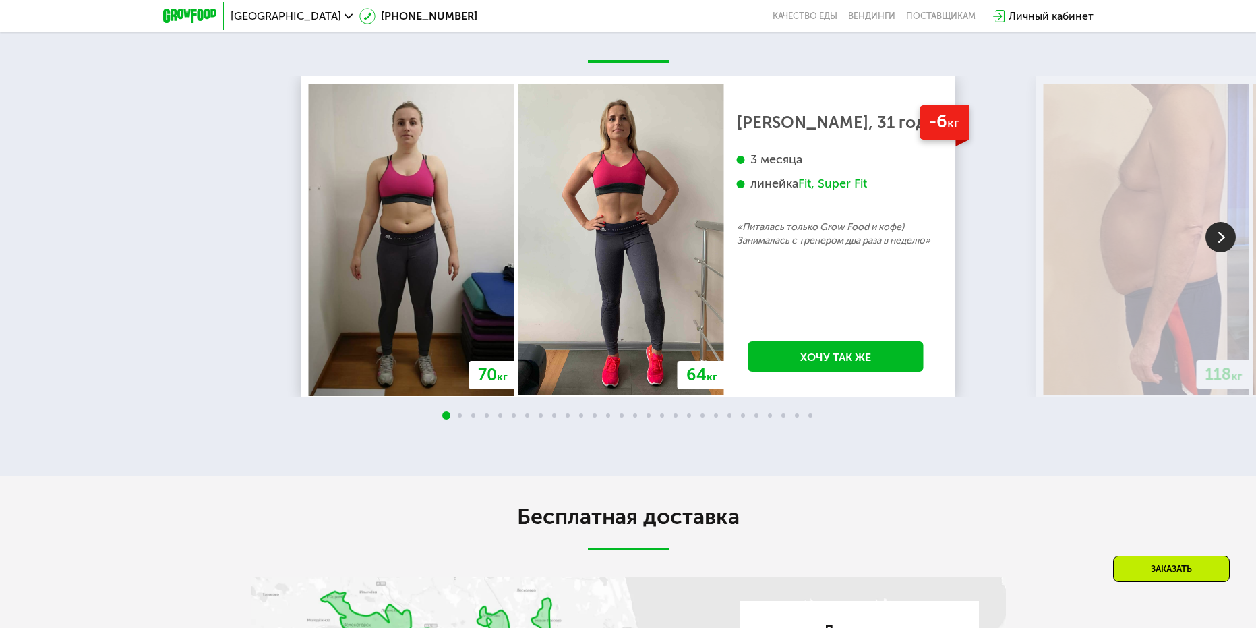
click at [1220, 240] on img at bounding box center [1221, 237] width 30 height 30
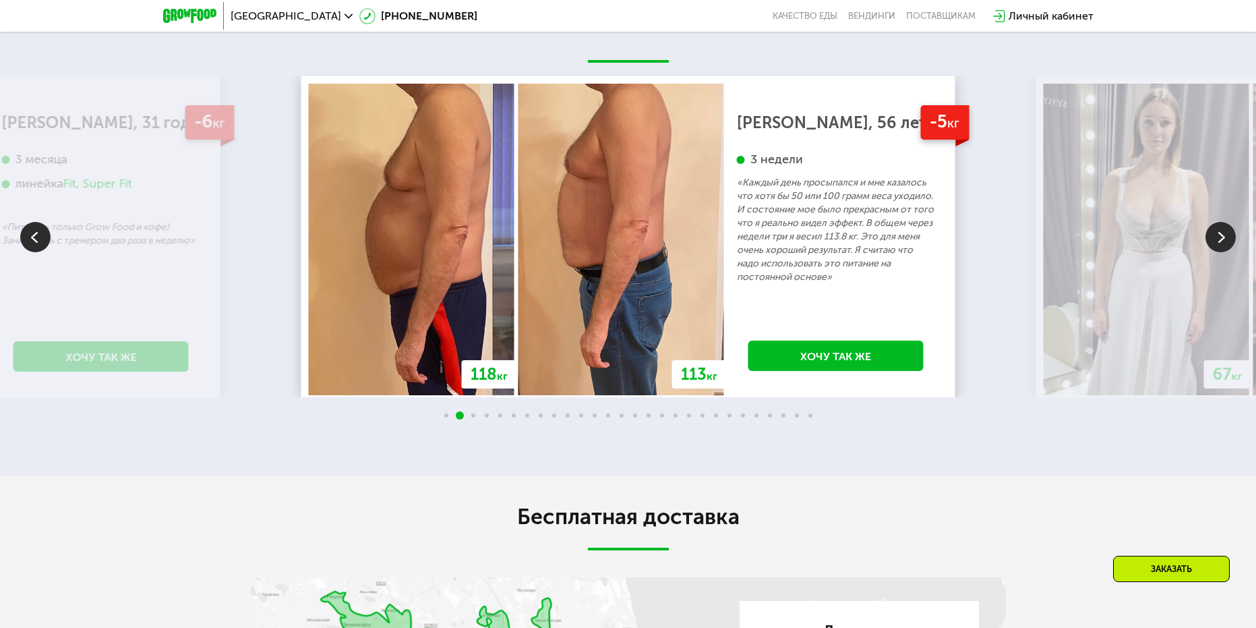
click at [1231, 245] on img at bounding box center [1221, 237] width 30 height 30
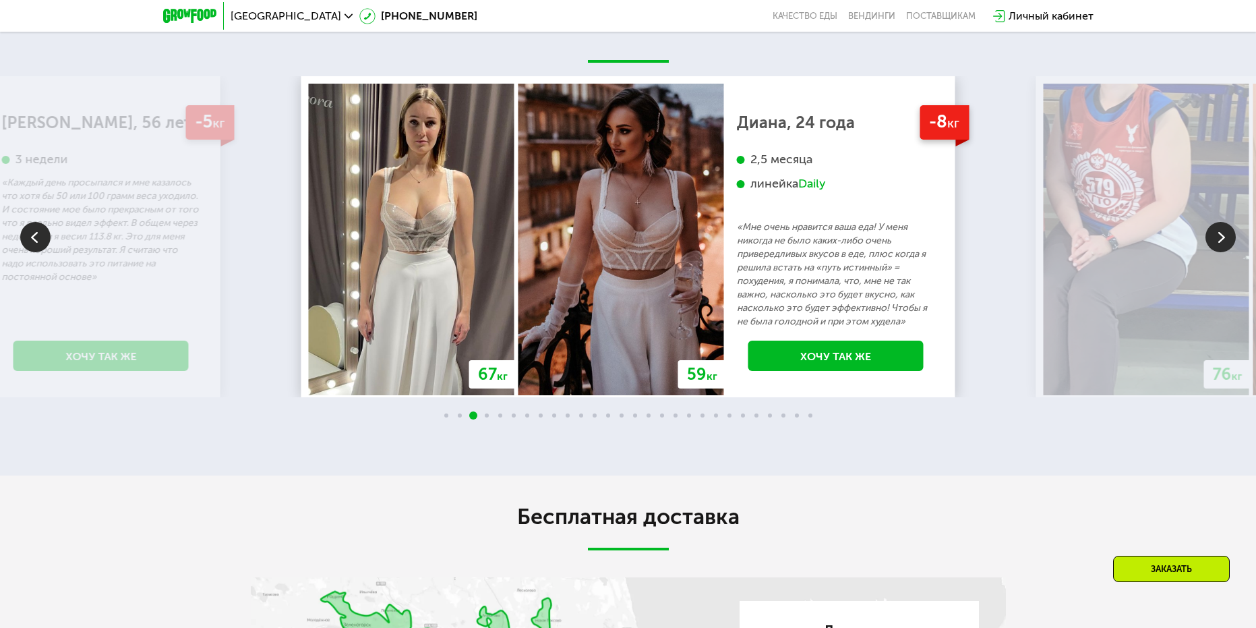
click at [1226, 240] on img at bounding box center [1221, 237] width 30 height 30
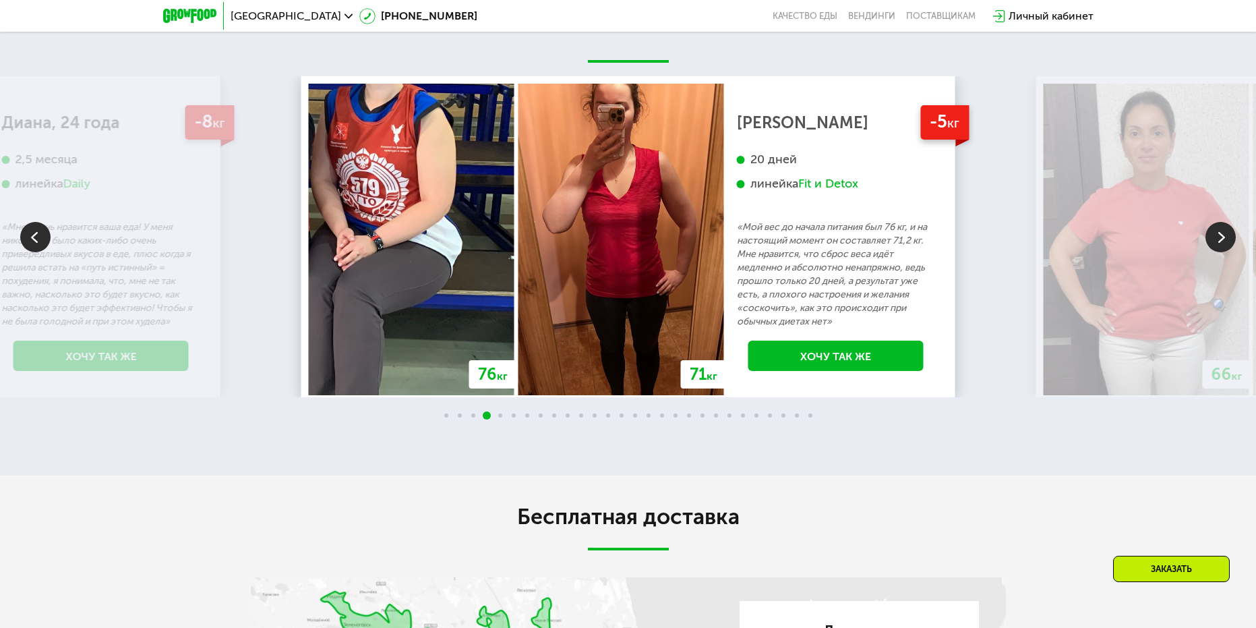
click at [1226, 240] on img at bounding box center [1221, 237] width 30 height 30
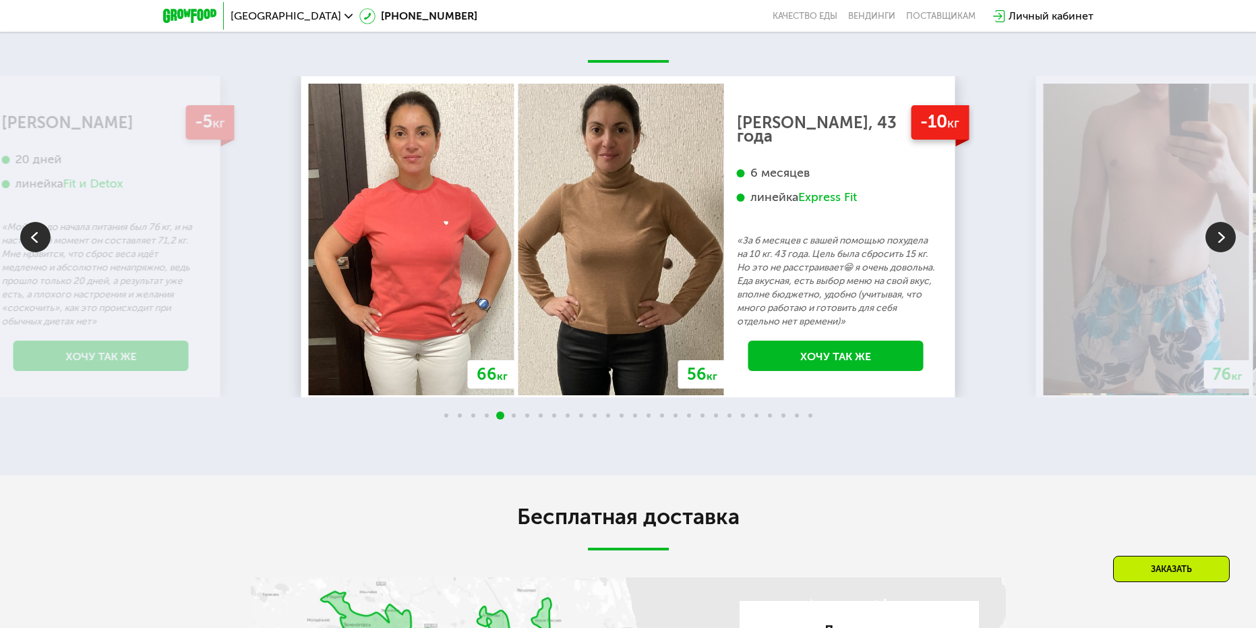
click at [1226, 240] on img at bounding box center [1221, 237] width 30 height 30
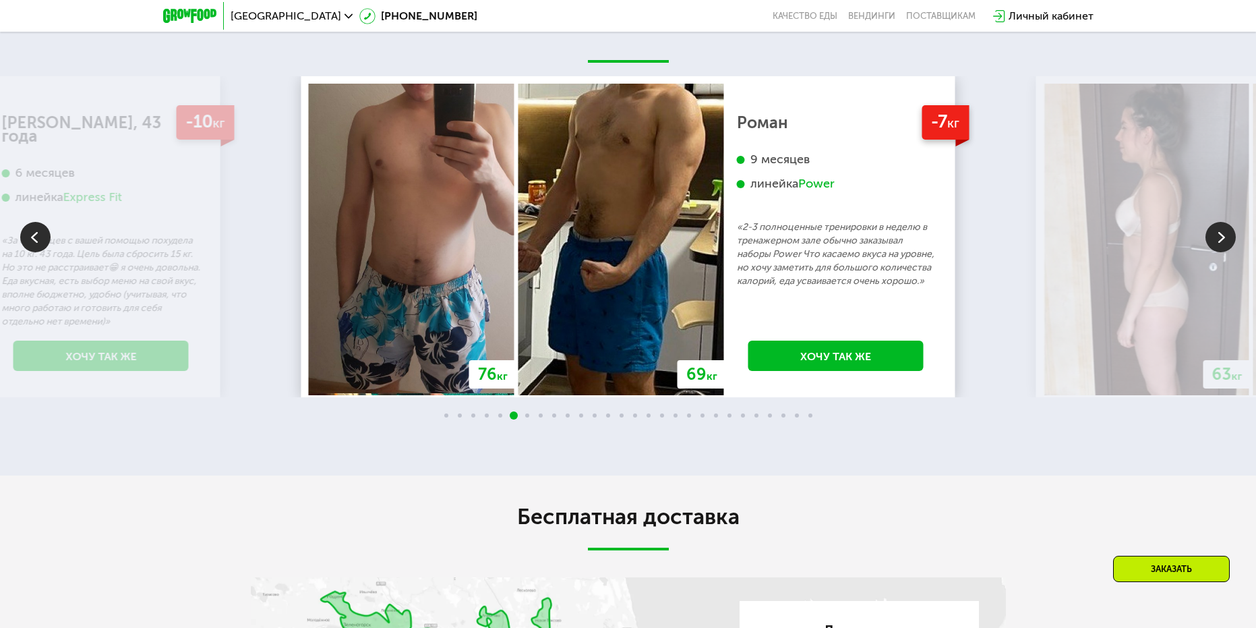
click at [1226, 240] on img at bounding box center [1221, 237] width 30 height 30
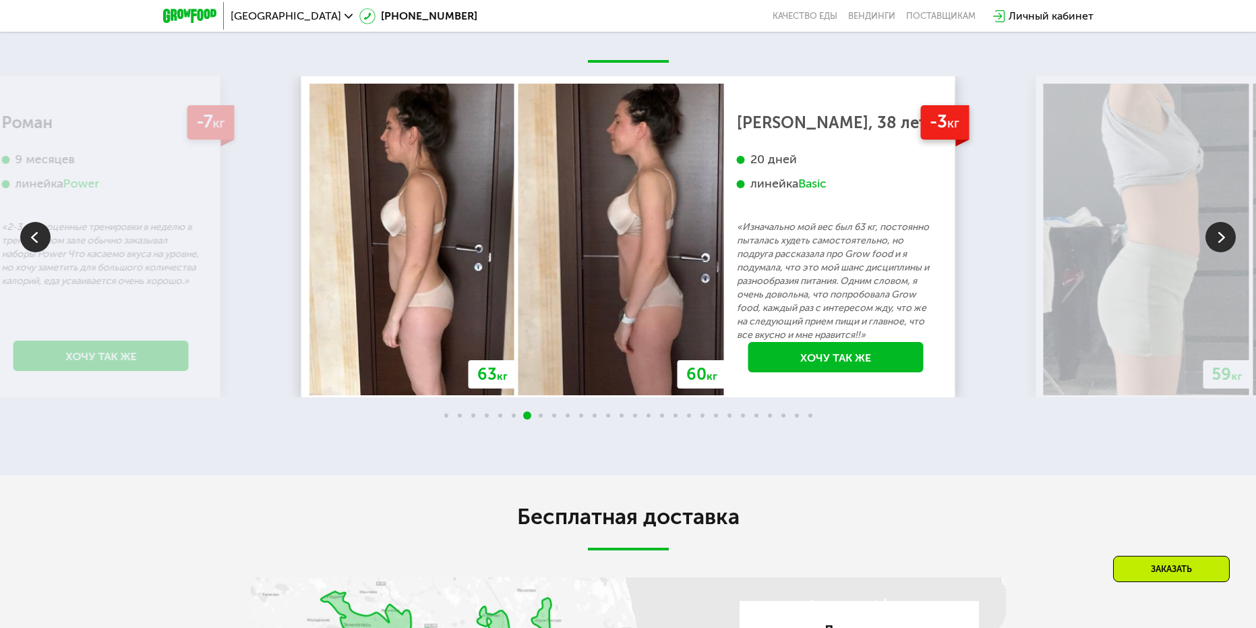
click at [1225, 241] on img at bounding box center [1221, 237] width 30 height 30
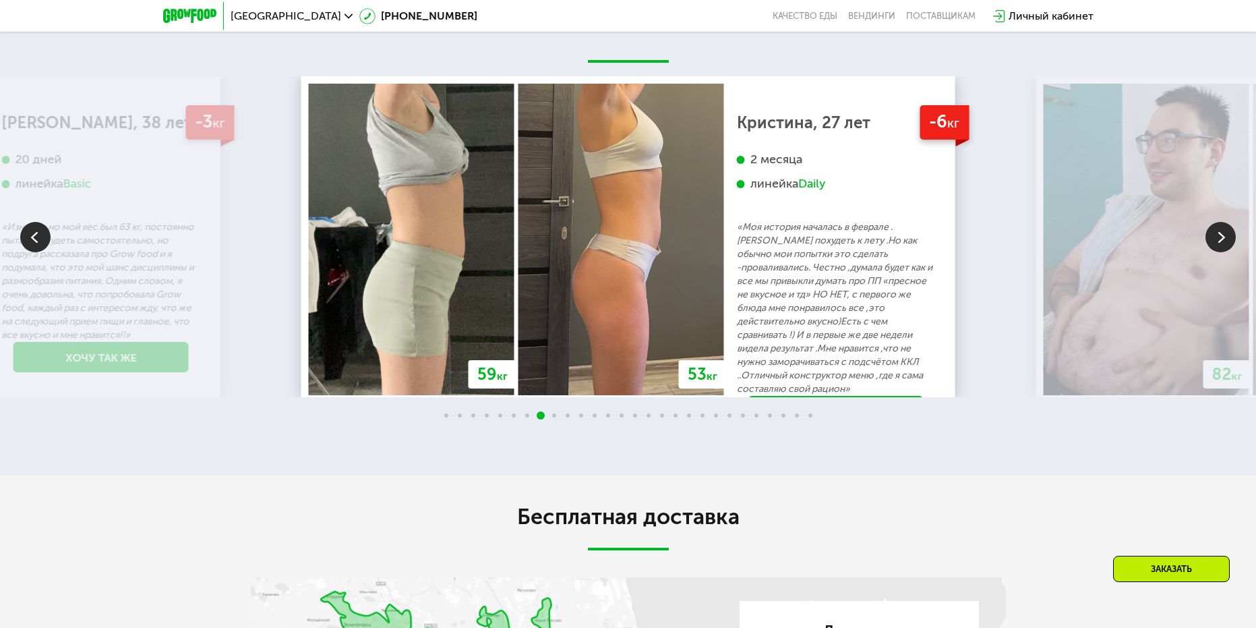
click at [1225, 241] on img at bounding box center [1221, 237] width 30 height 30
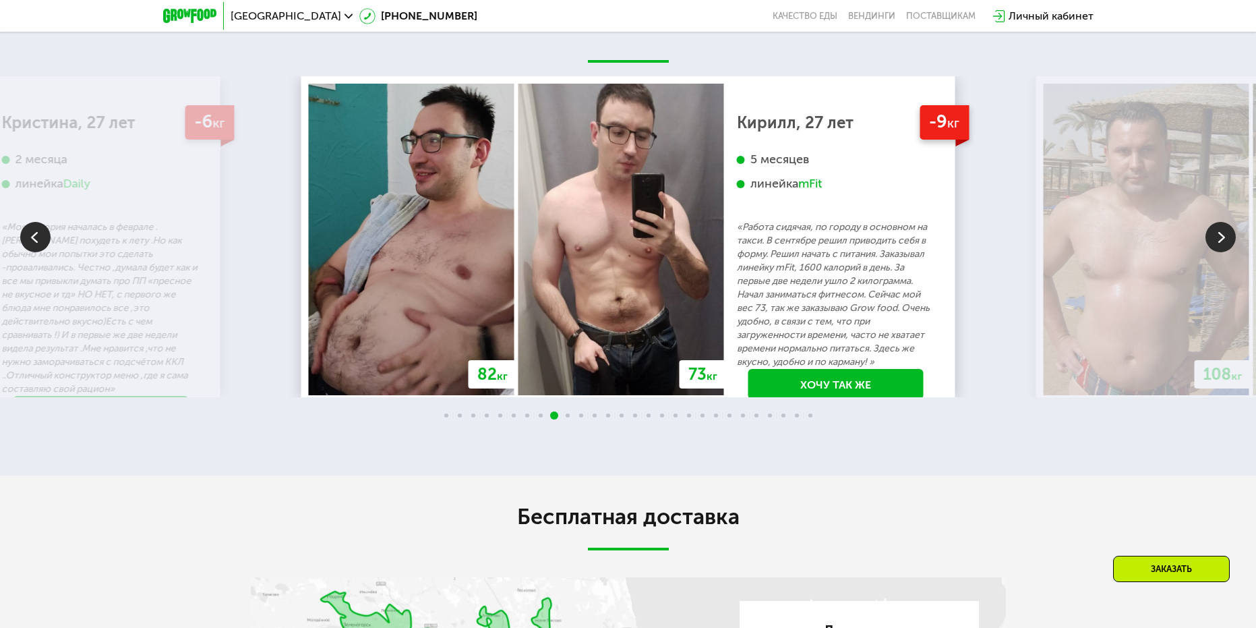
click at [1225, 241] on img at bounding box center [1221, 237] width 30 height 30
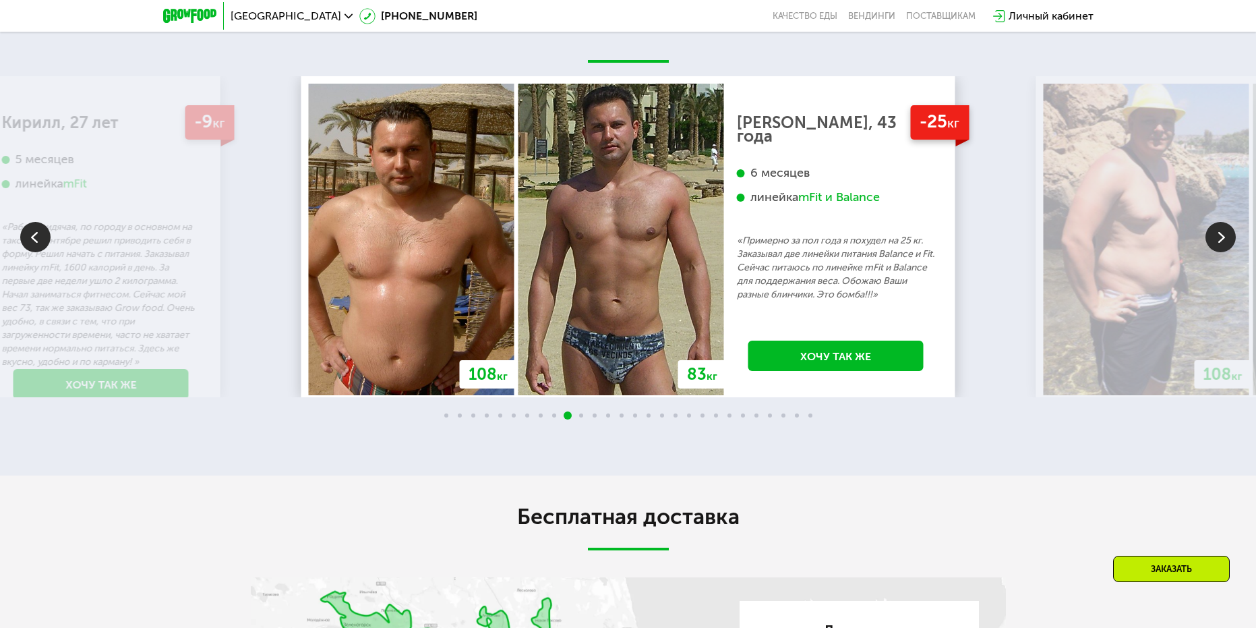
click at [1215, 243] on img at bounding box center [1221, 237] width 30 height 30
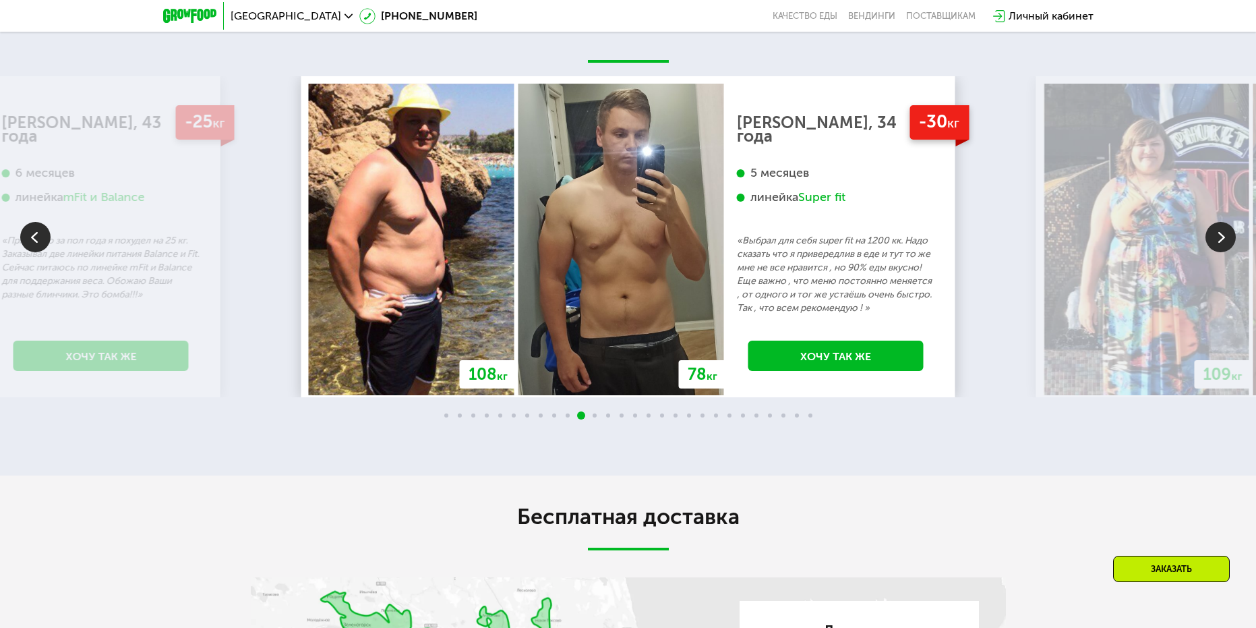
click at [1214, 243] on img at bounding box center [1221, 237] width 30 height 30
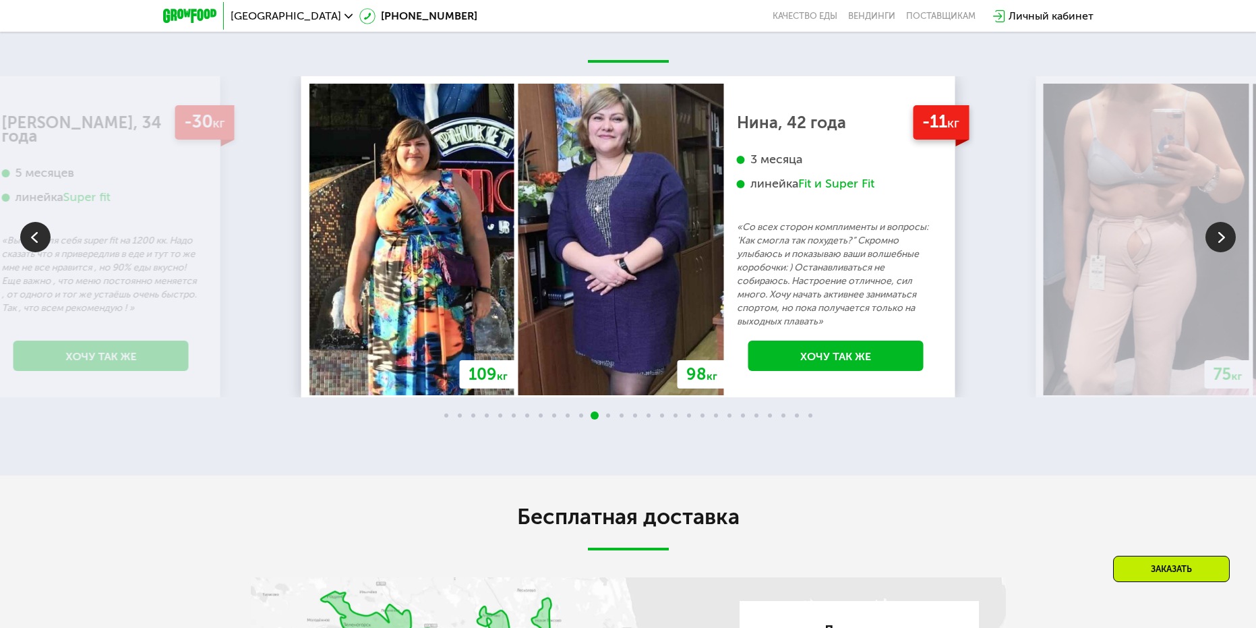
click at [1212, 243] on img at bounding box center [1221, 237] width 30 height 30
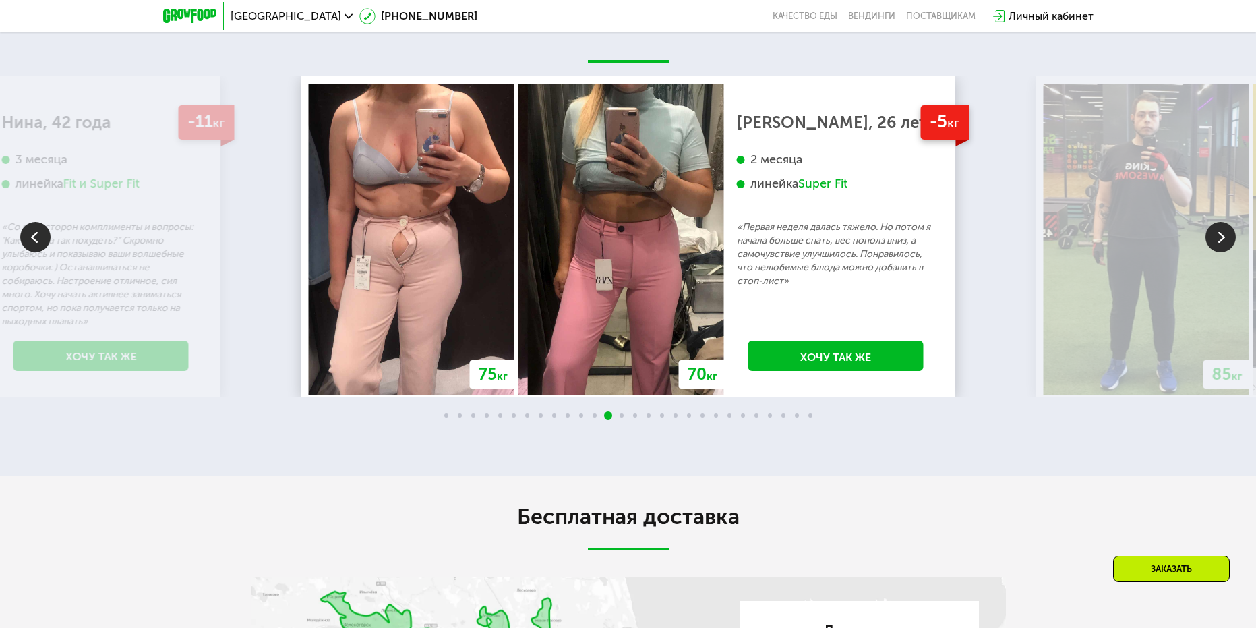
click at [1216, 244] on img at bounding box center [1221, 237] width 30 height 30
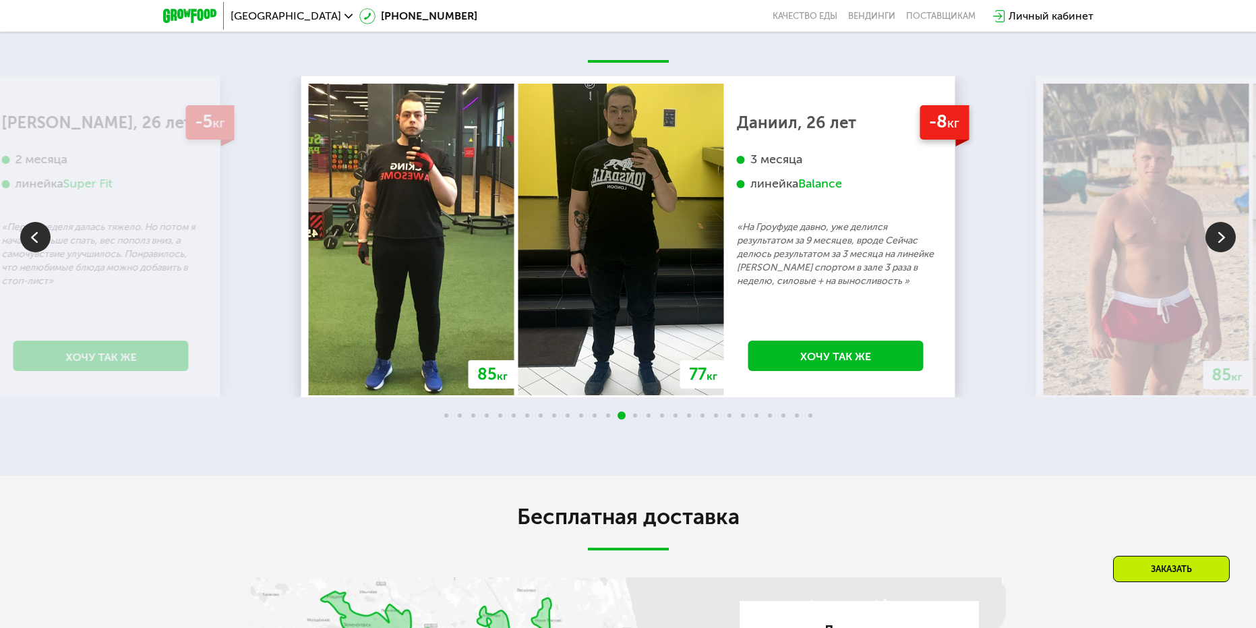
click at [1216, 245] on img at bounding box center [1221, 237] width 30 height 30
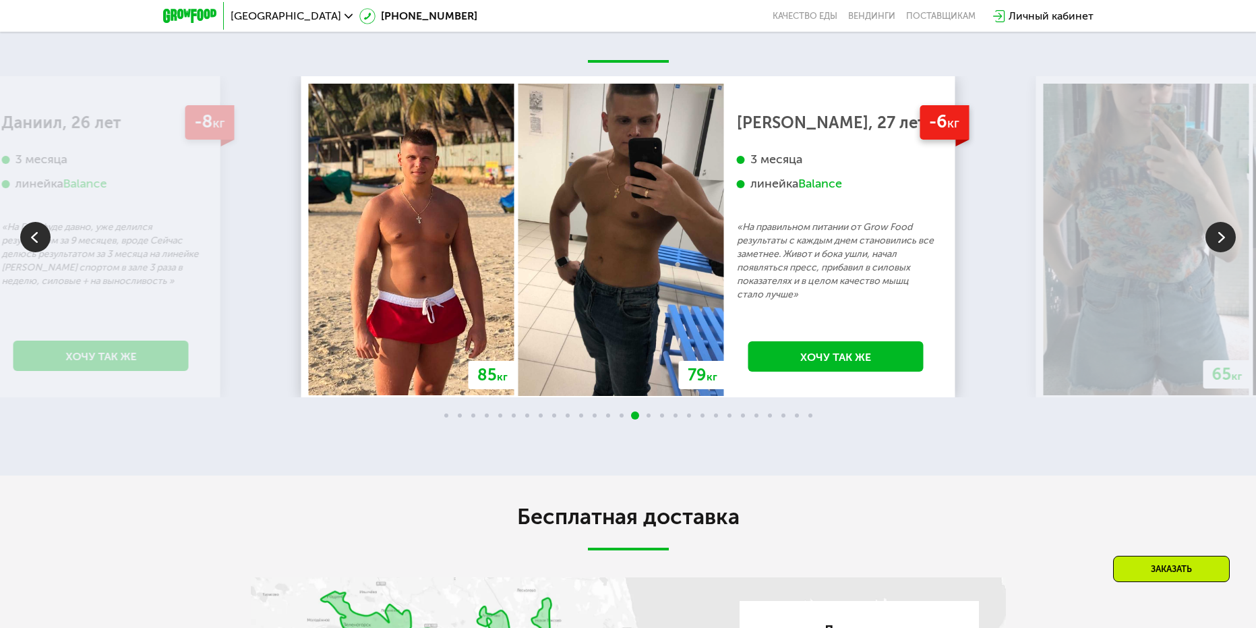
click at [1214, 245] on img at bounding box center [1221, 237] width 30 height 30
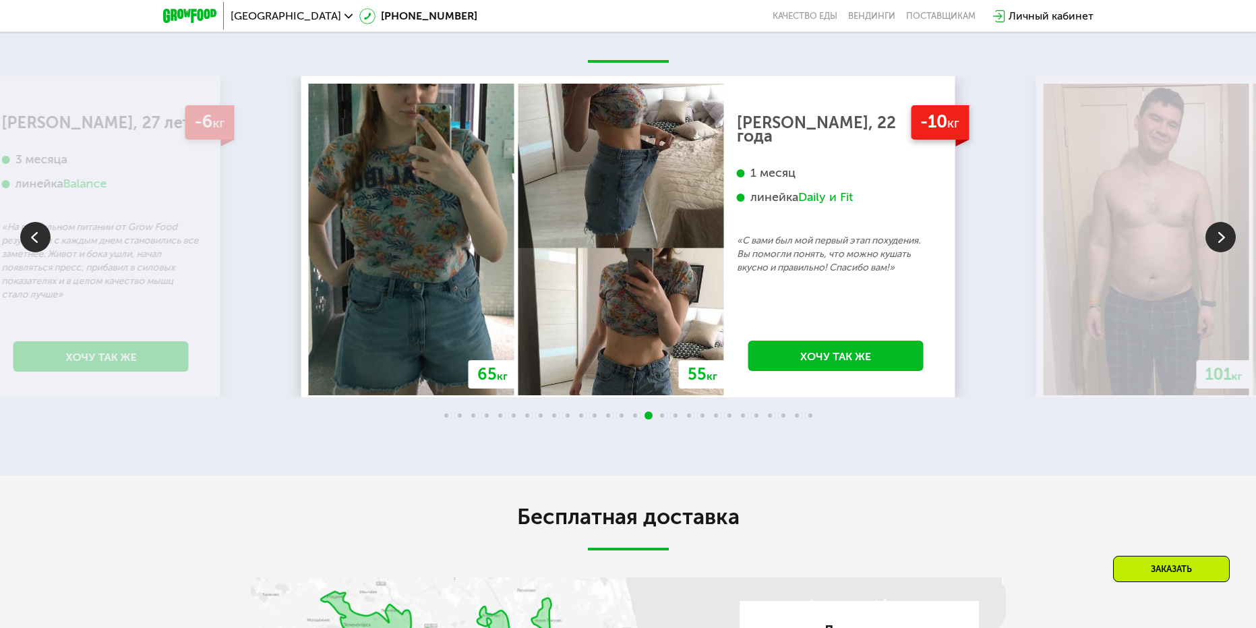
click at [1214, 245] on img at bounding box center [1221, 237] width 30 height 30
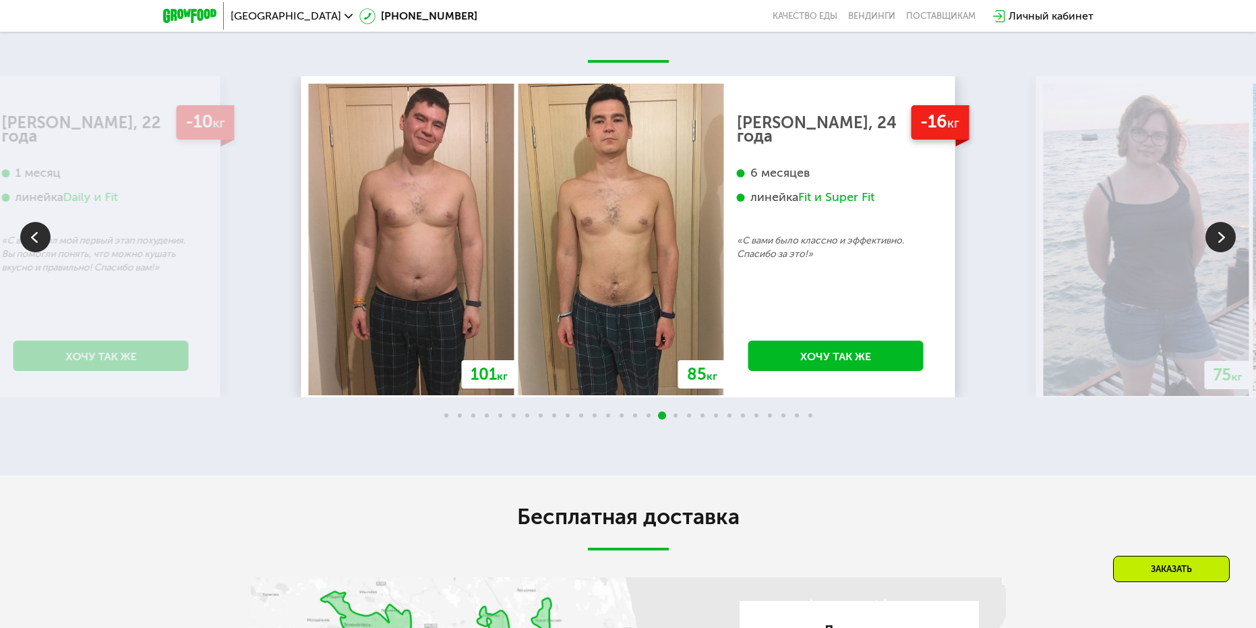
click at [1217, 245] on img at bounding box center [1221, 237] width 30 height 30
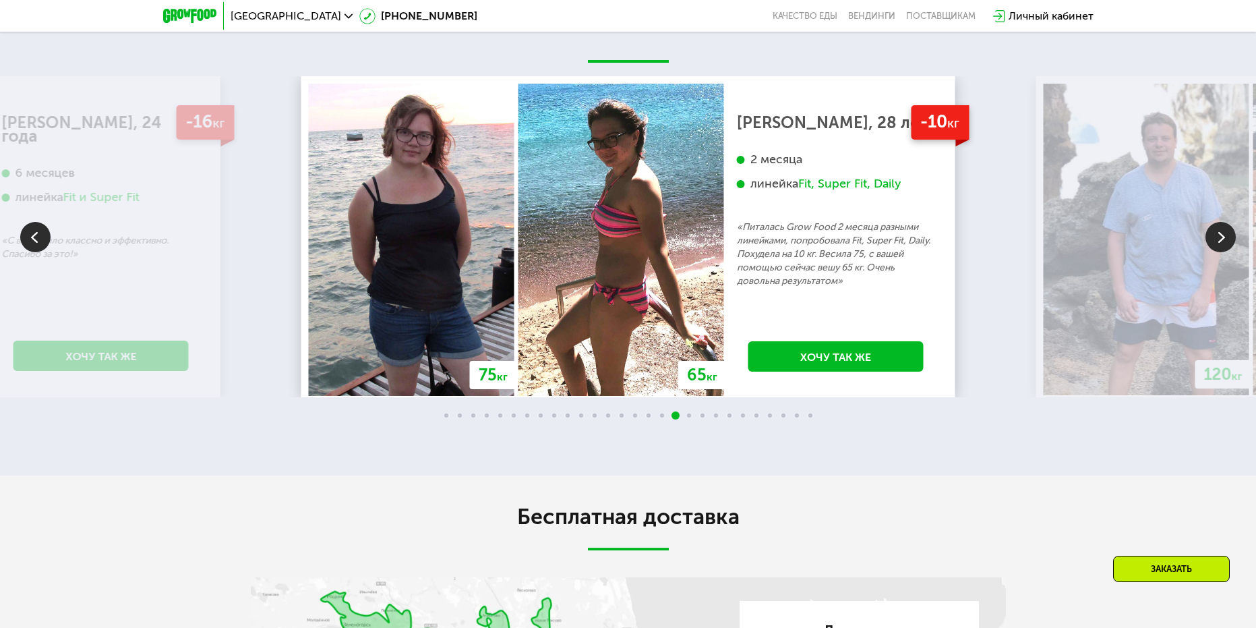
click at [1216, 245] on img at bounding box center [1221, 237] width 30 height 30
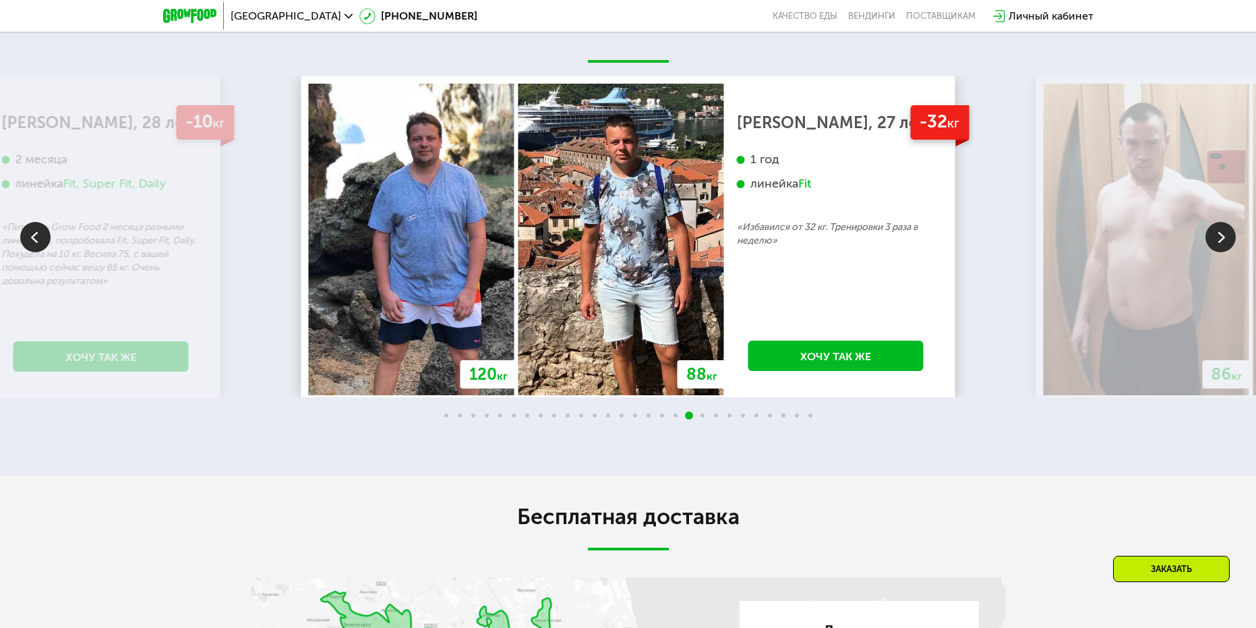
click at [1216, 245] on img at bounding box center [1221, 237] width 30 height 30
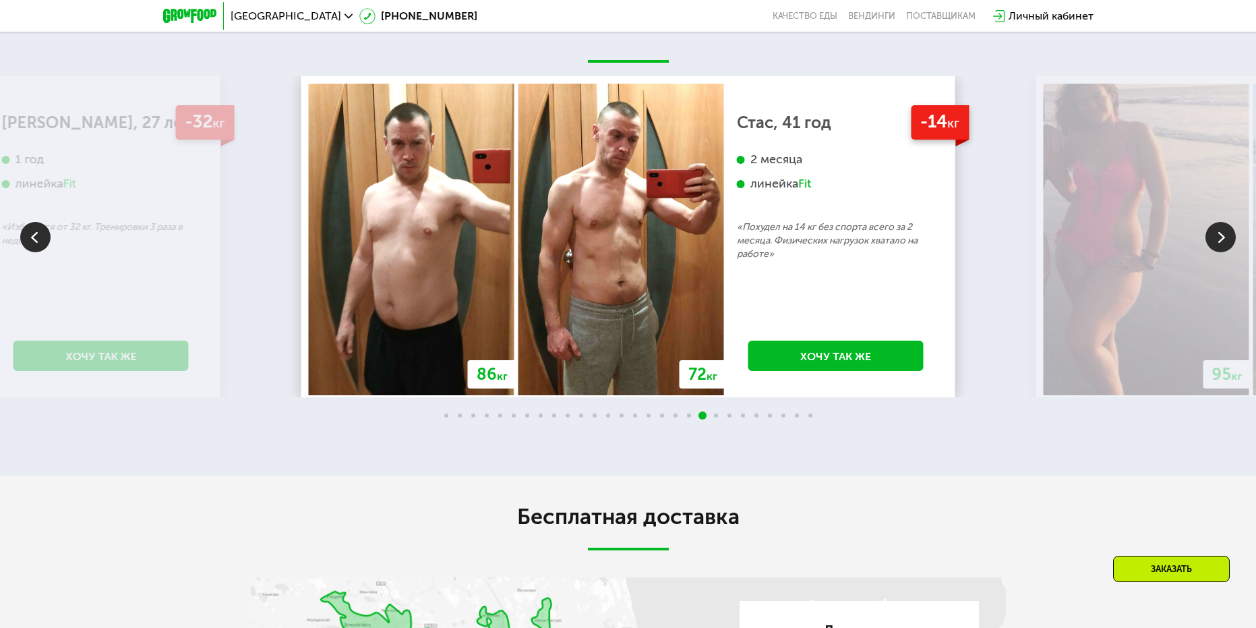
click at [1216, 245] on img at bounding box center [1221, 237] width 30 height 30
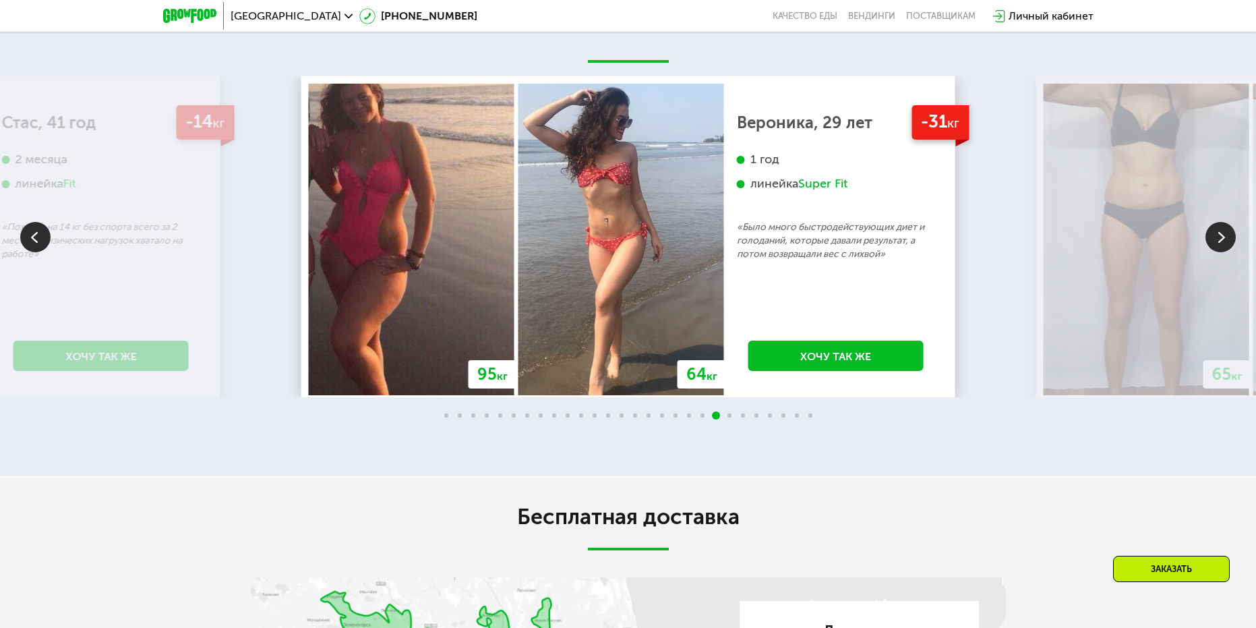
click at [1216, 245] on img at bounding box center [1221, 237] width 30 height 30
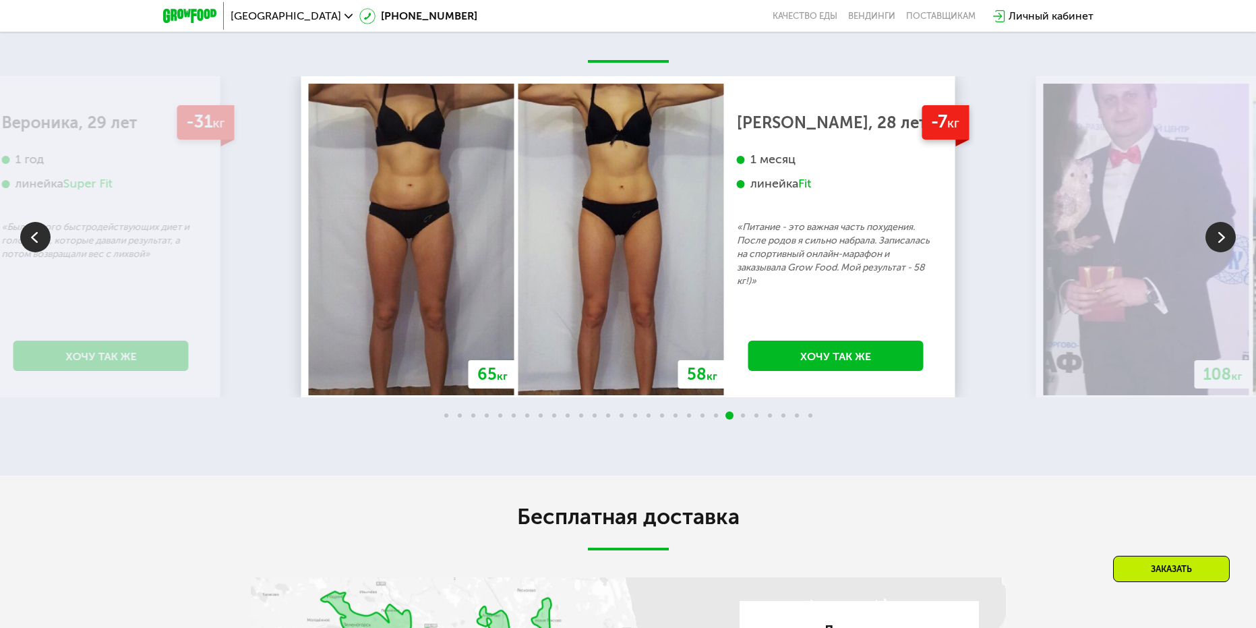
click at [1216, 245] on img at bounding box center [1221, 237] width 30 height 30
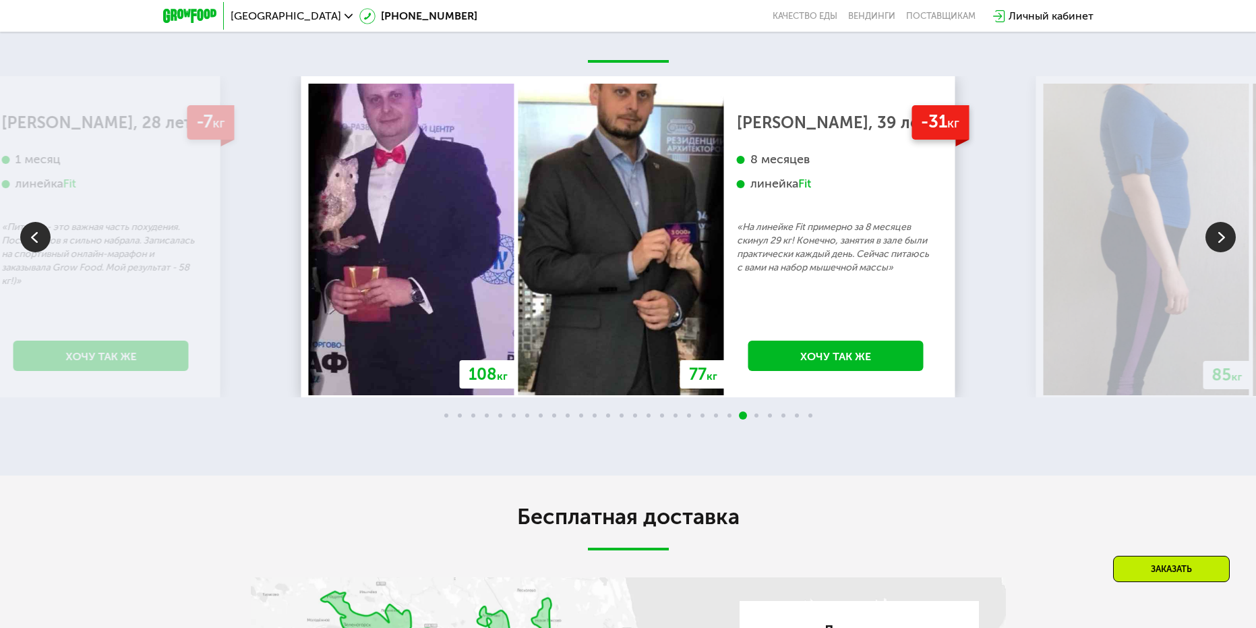
click at [1216, 245] on img at bounding box center [1221, 237] width 30 height 30
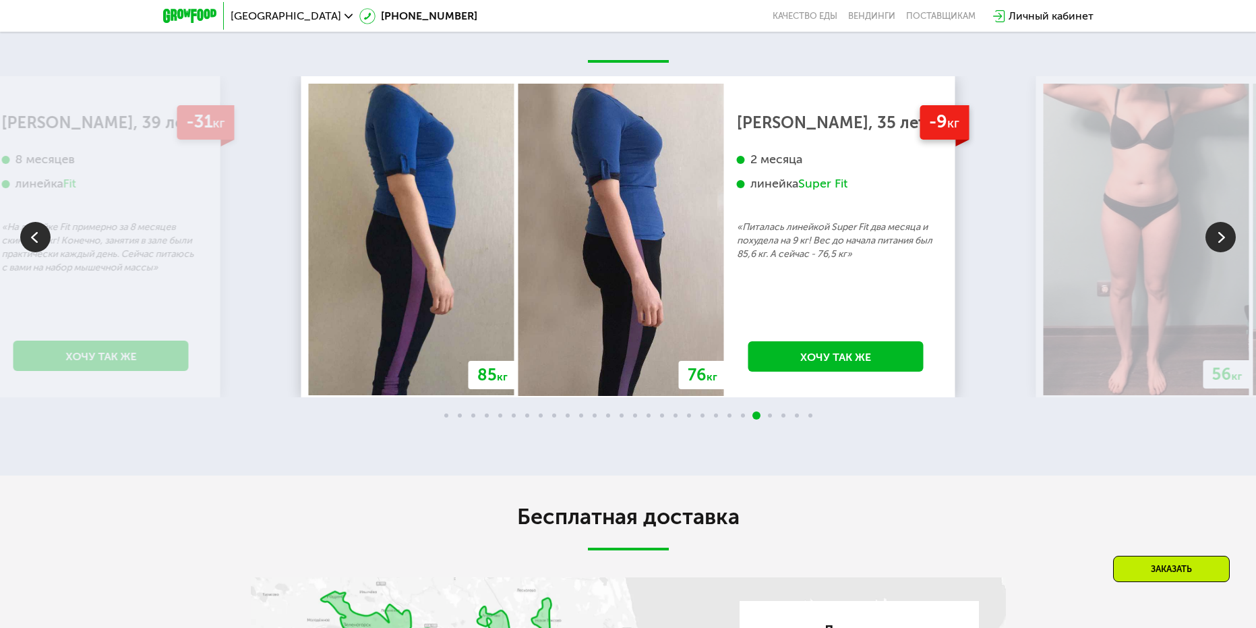
click at [1216, 245] on img at bounding box center [1221, 237] width 30 height 30
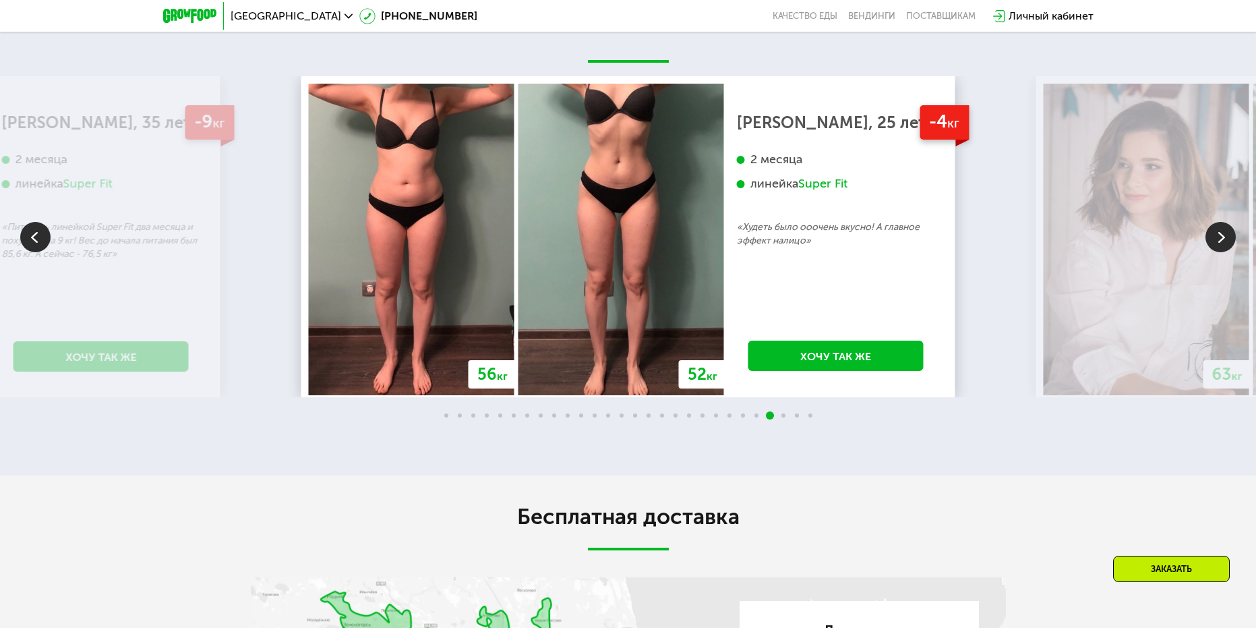
click at [1216, 245] on img at bounding box center [1221, 237] width 30 height 30
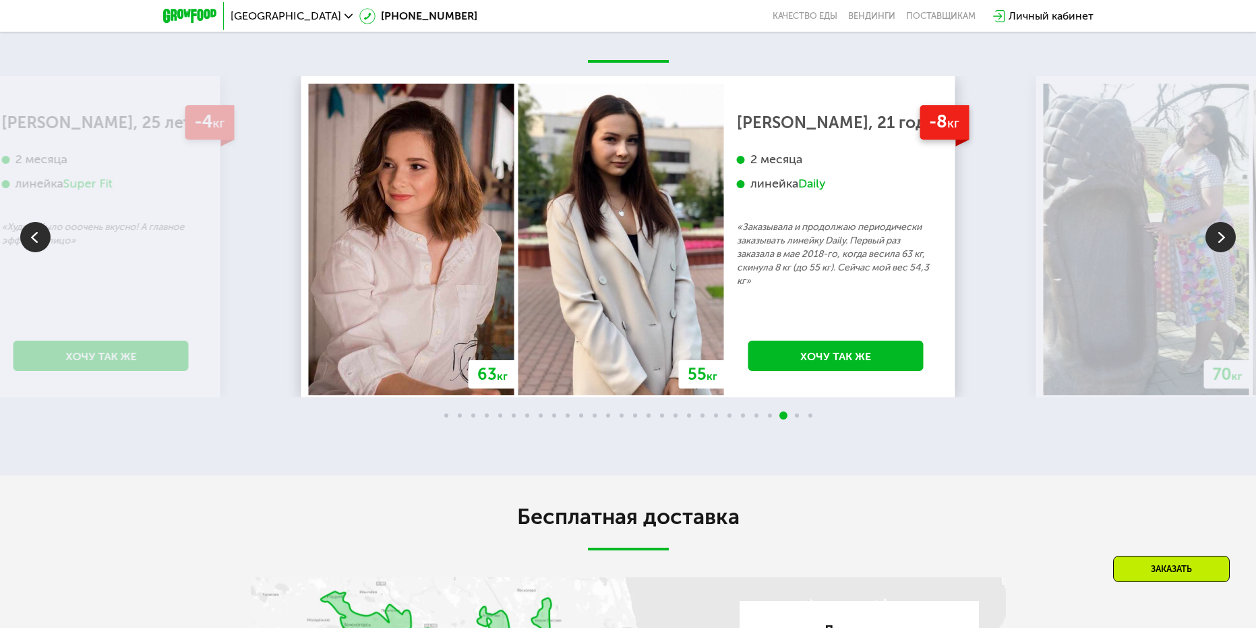
click at [1216, 245] on img at bounding box center [1221, 237] width 30 height 30
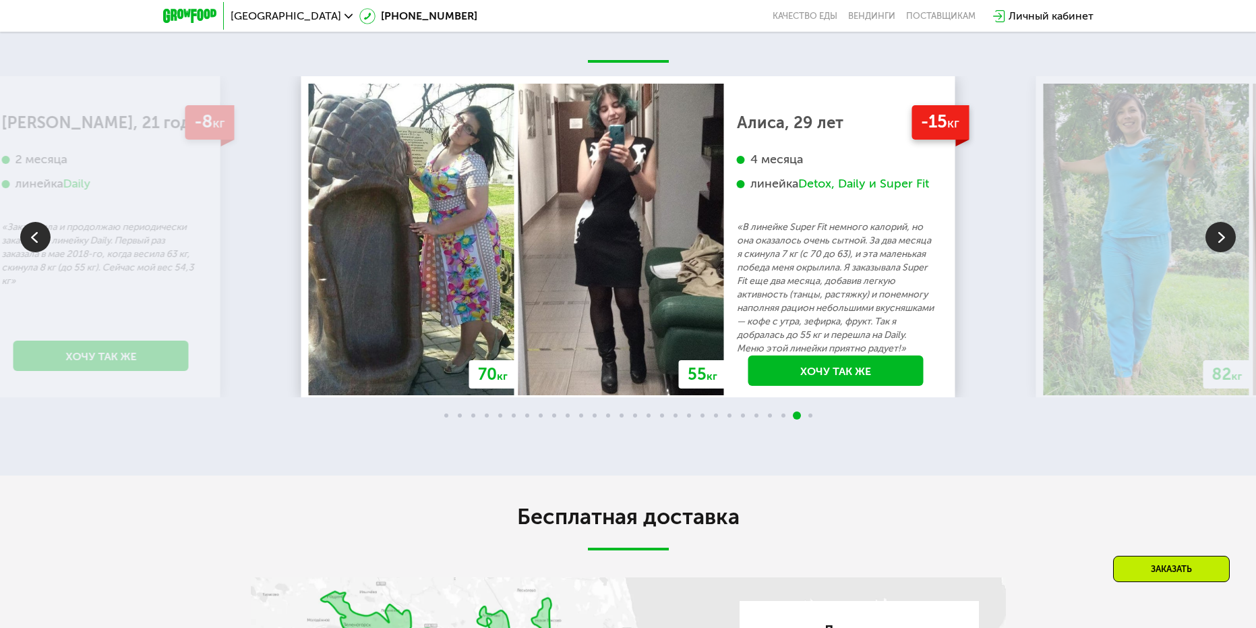
click at [1216, 245] on img at bounding box center [1221, 237] width 30 height 30
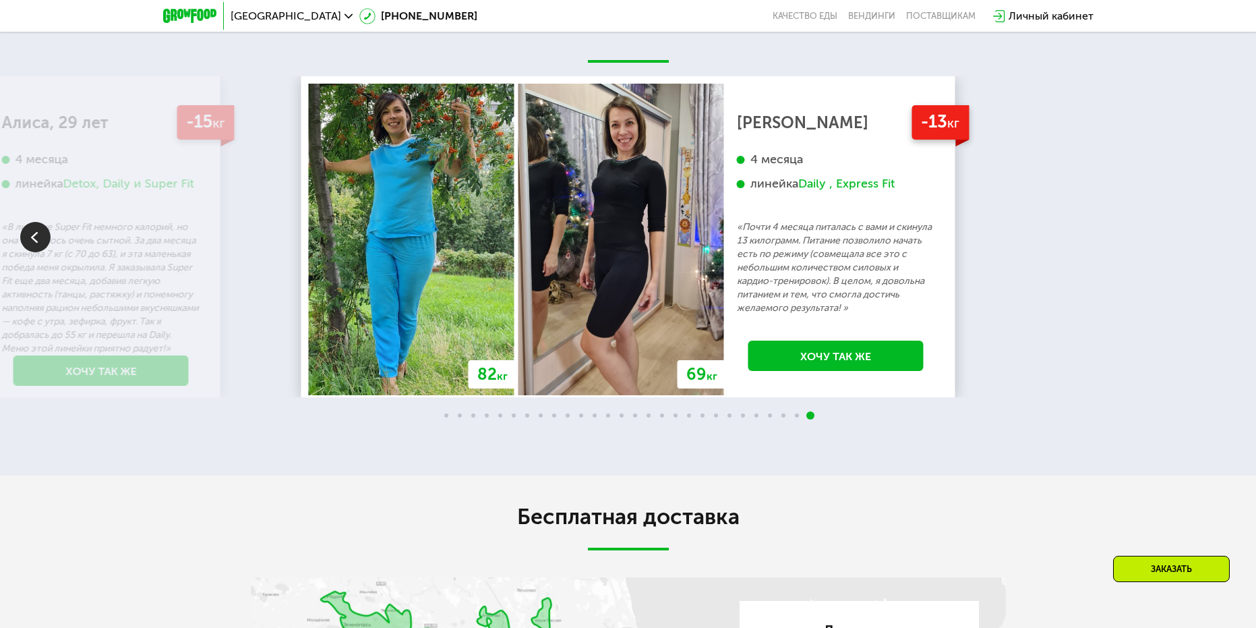
click at [1011, 59] on div "70 кг 64 кг -6 кг [PERSON_NAME], 31 год 3 месяца линейка Fit, Super Fit «Питала…" at bounding box center [628, 238] width 1256 height 475
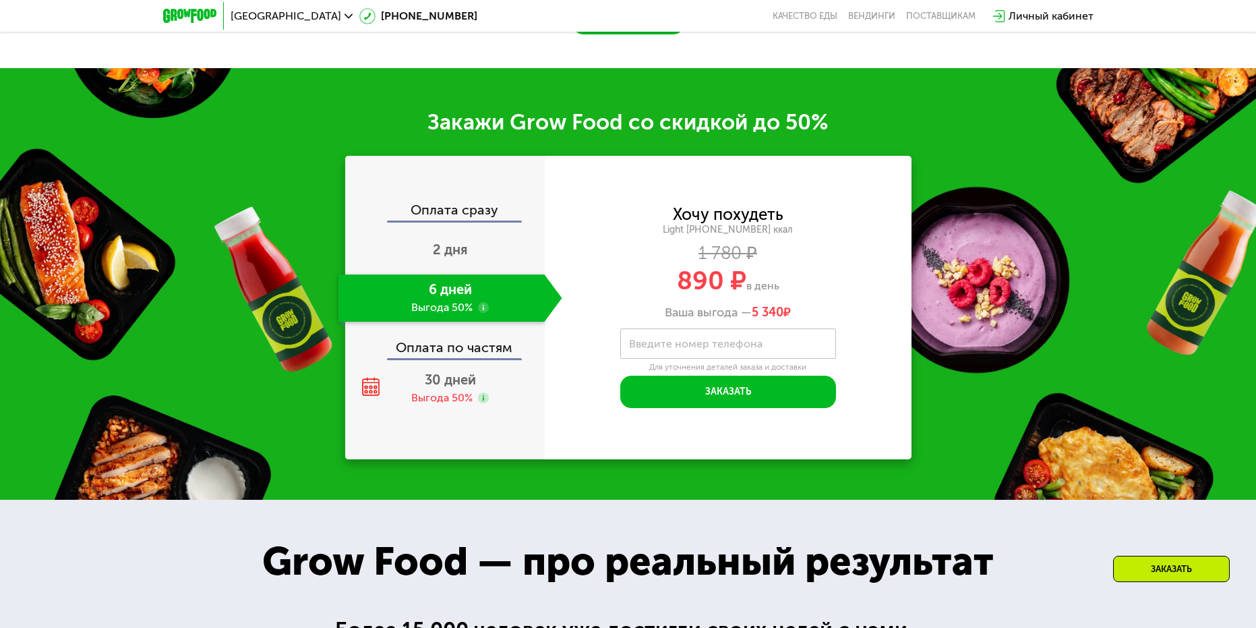
scroll to position [1870, 0]
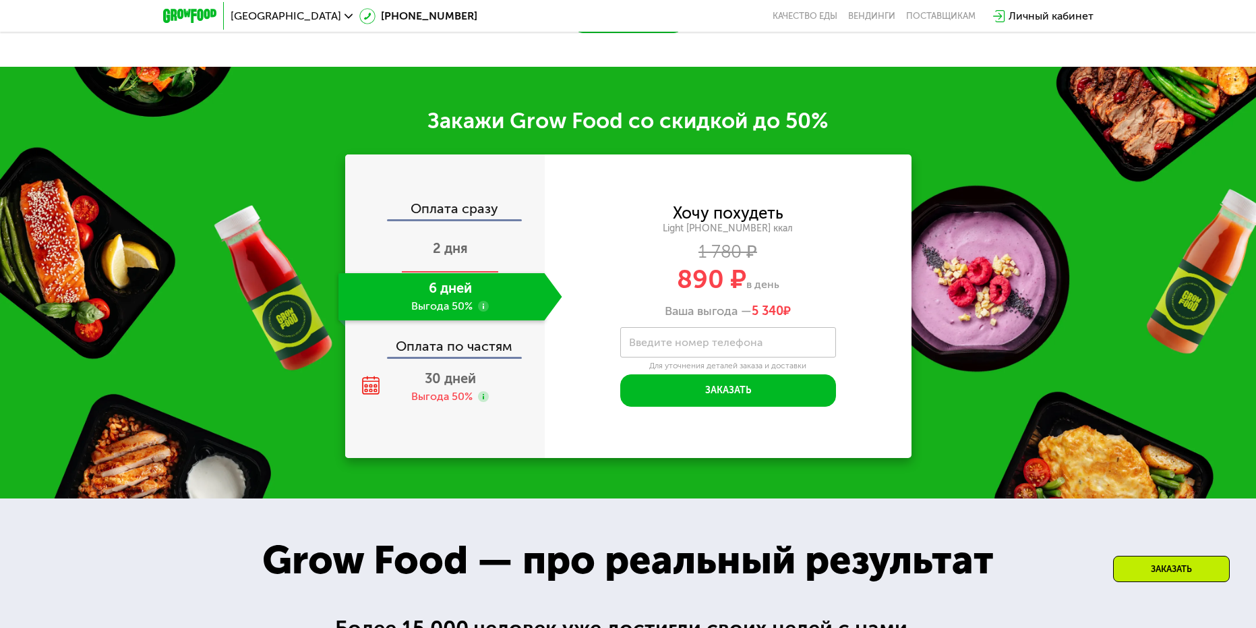
click at [452, 256] on span "2 дня" at bounding box center [450, 248] width 35 height 16
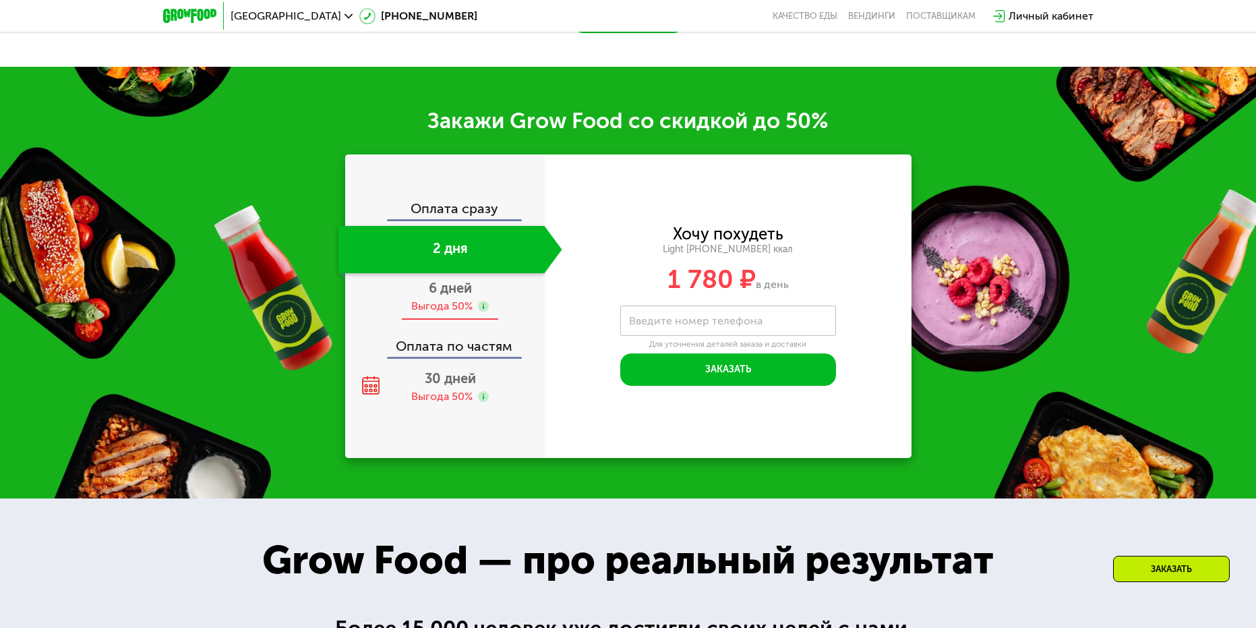
click at [442, 309] on div "Выгода 50%" at bounding box center [441, 306] width 61 height 15
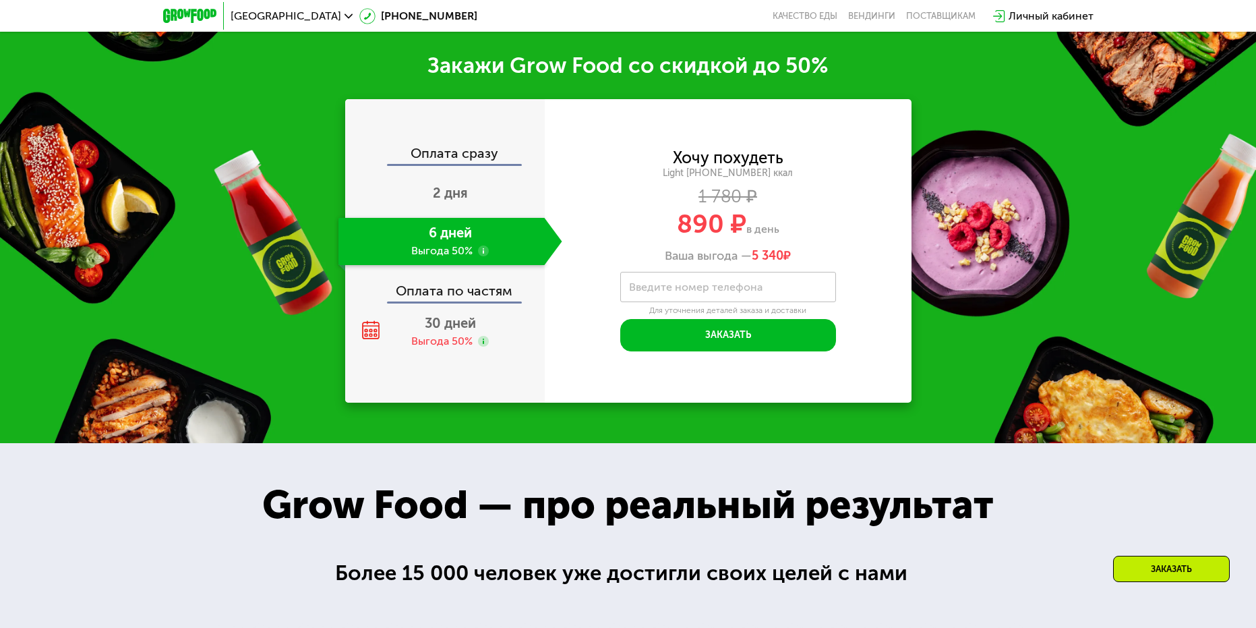
scroll to position [1786, 0]
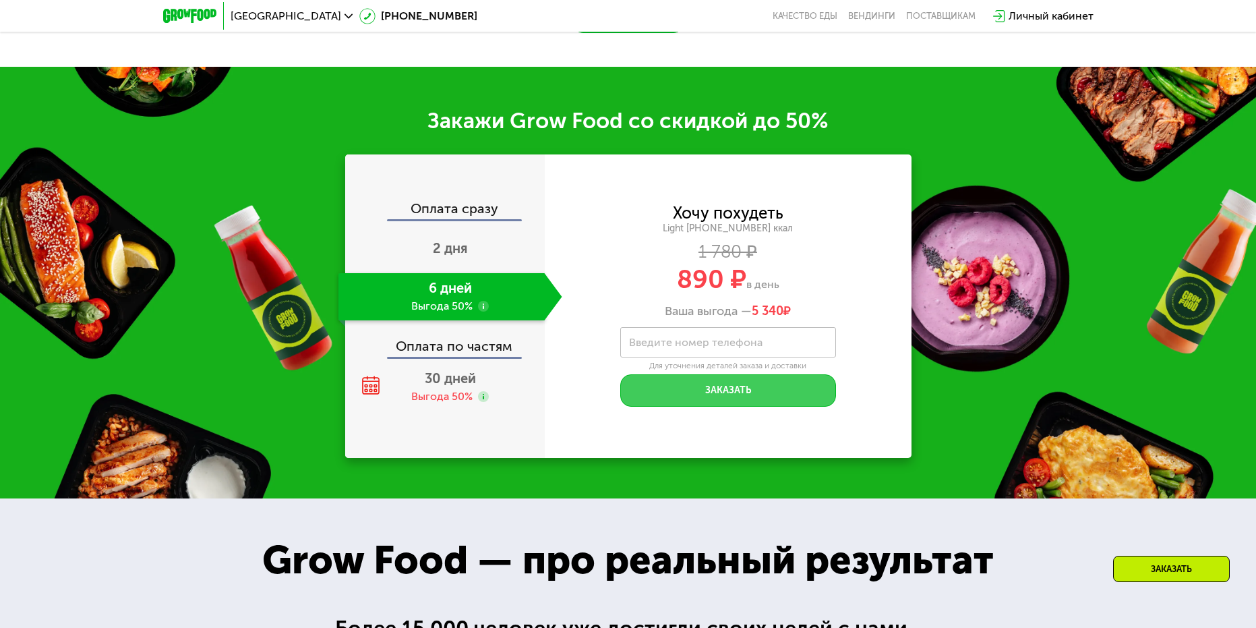
click at [692, 387] on button "Заказать" at bounding box center [728, 390] width 216 height 32
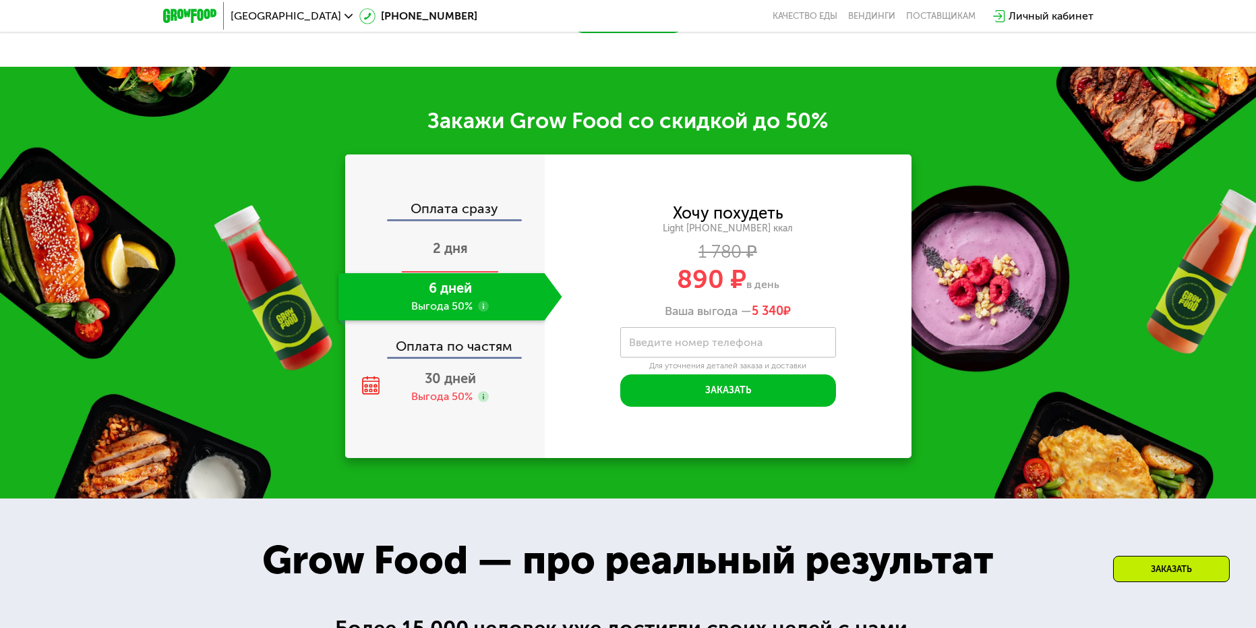
click at [464, 248] on span "2 дня" at bounding box center [450, 248] width 35 height 16
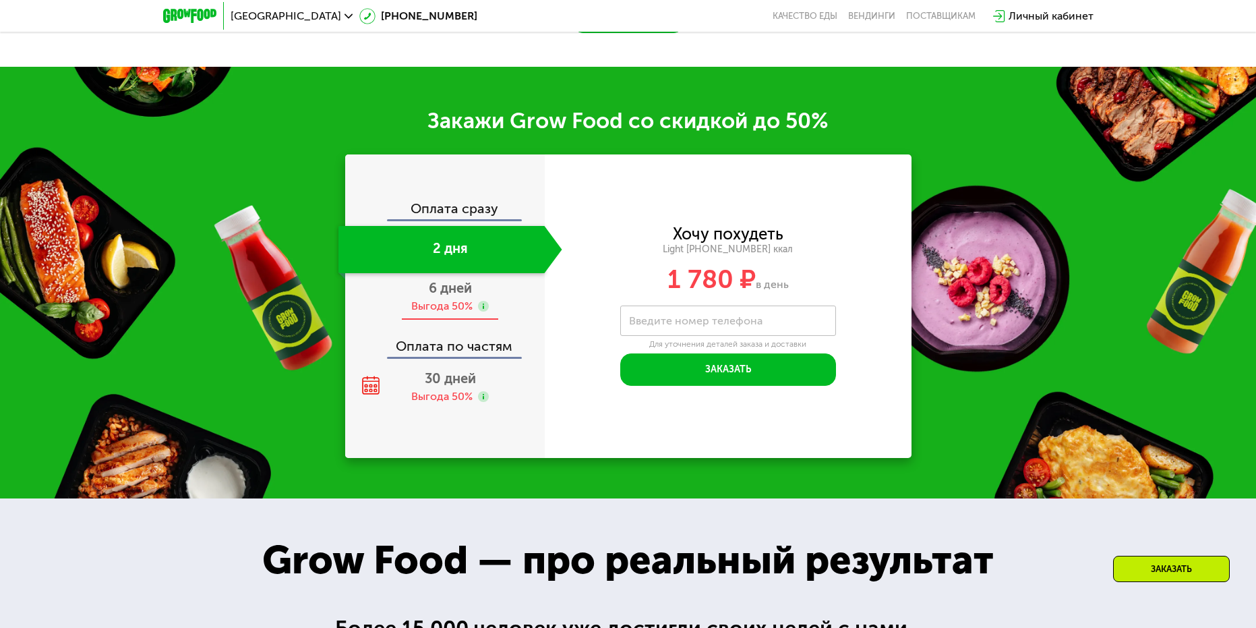
click at [463, 301] on div "6 дней Выгода 50%" at bounding box center [450, 296] width 224 height 47
